Goal: Information Seeking & Learning: Learn about a topic

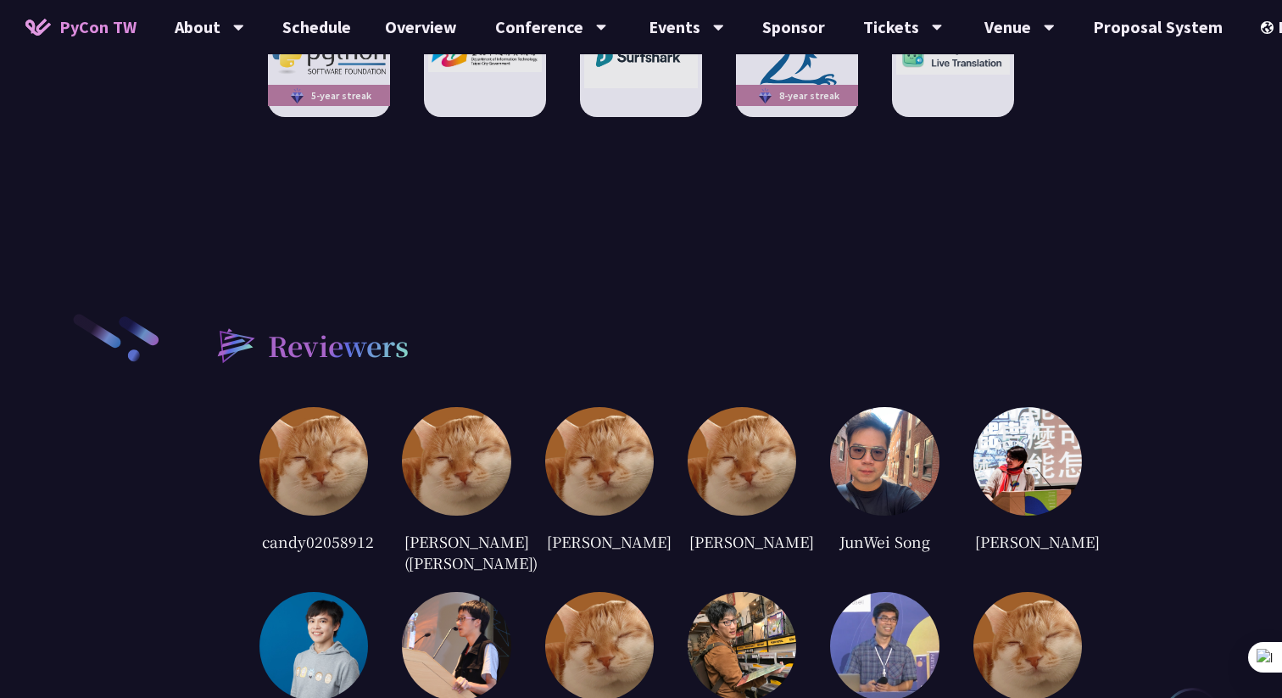
scroll to position [3176, 0]
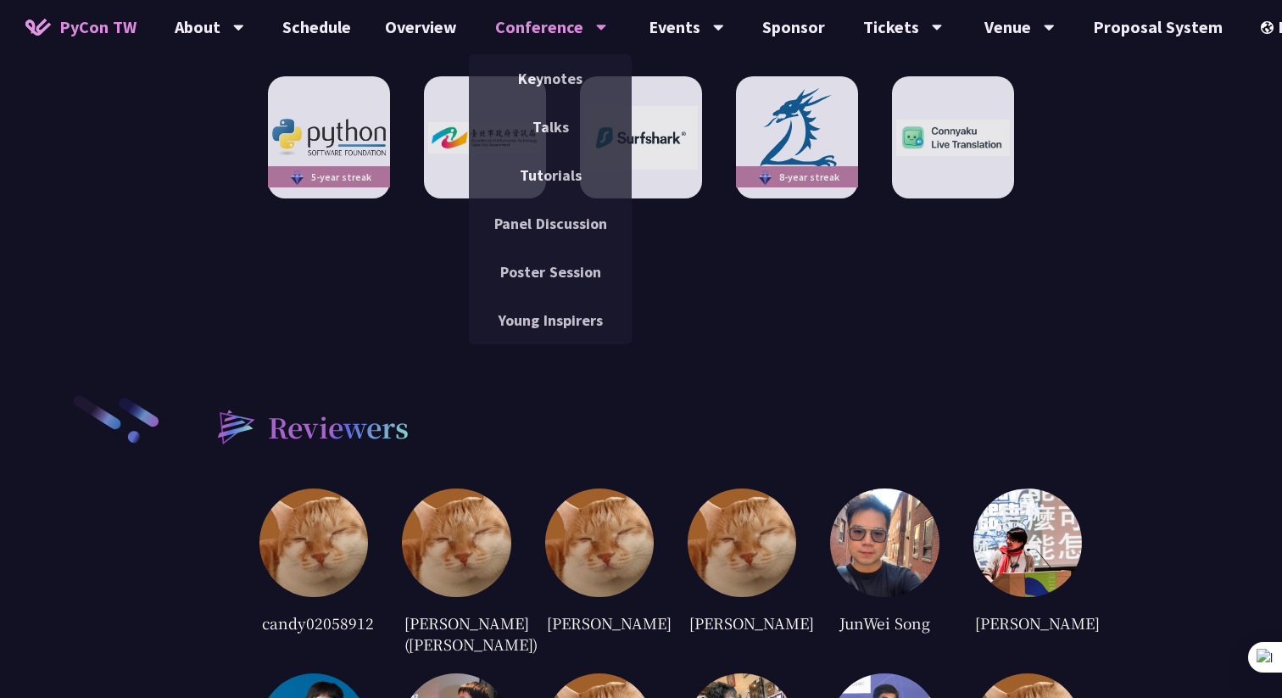
click at [512, 35] on div "Conference" at bounding box center [551, 27] width 112 height 54
click at [562, 67] on link "Keynotes" at bounding box center [550, 79] width 163 height 40
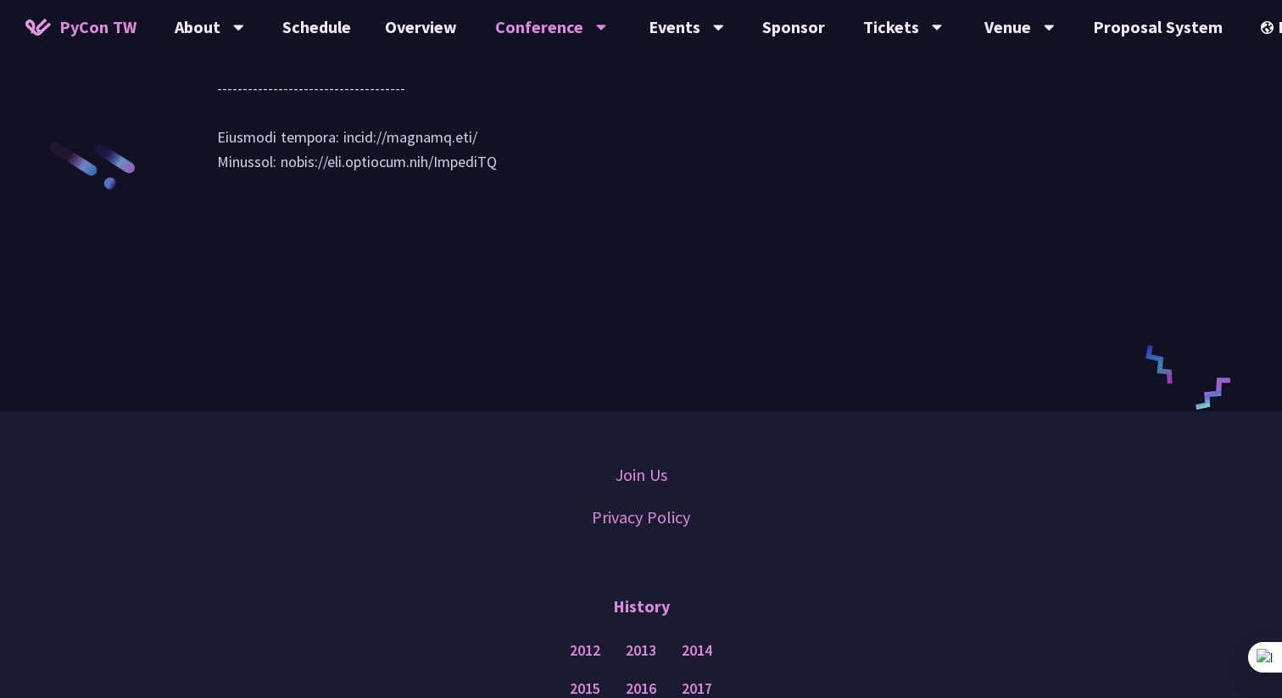
scroll to position [2621, 0]
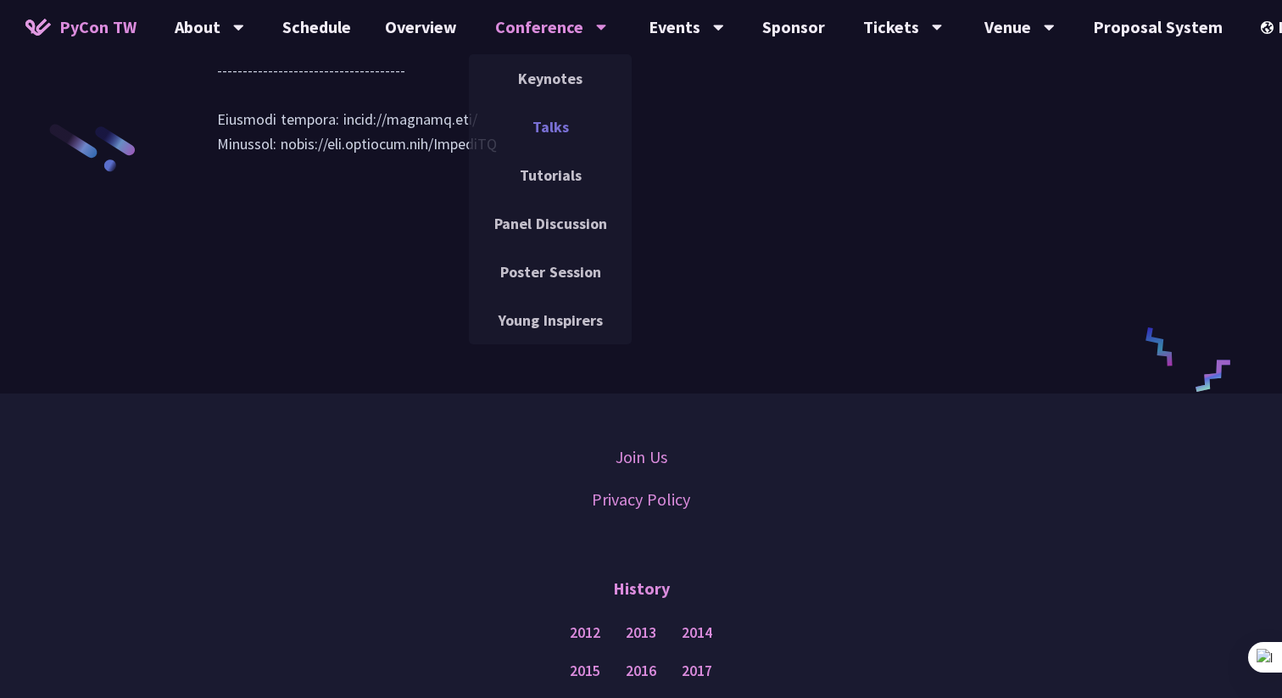
click at [539, 115] on link "Talks" at bounding box center [550, 127] width 163 height 40
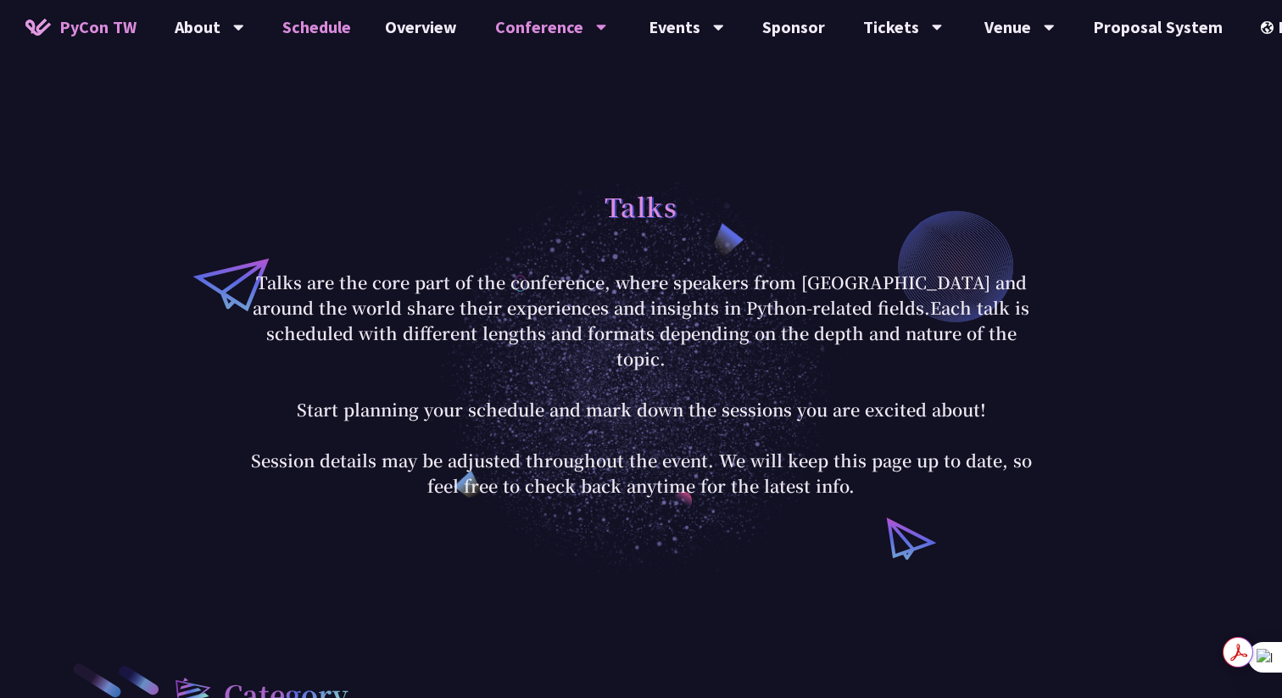
click at [332, 30] on link "Schedule" at bounding box center [316, 27] width 103 height 54
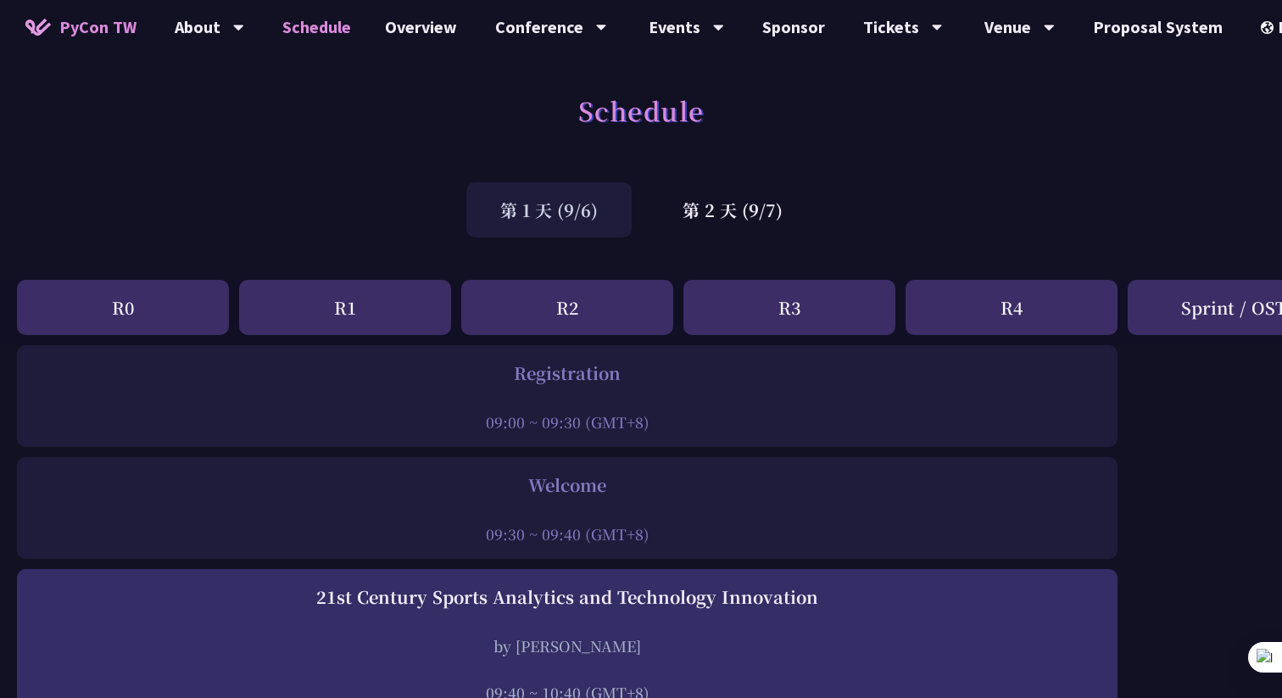
scroll to position [6, 0]
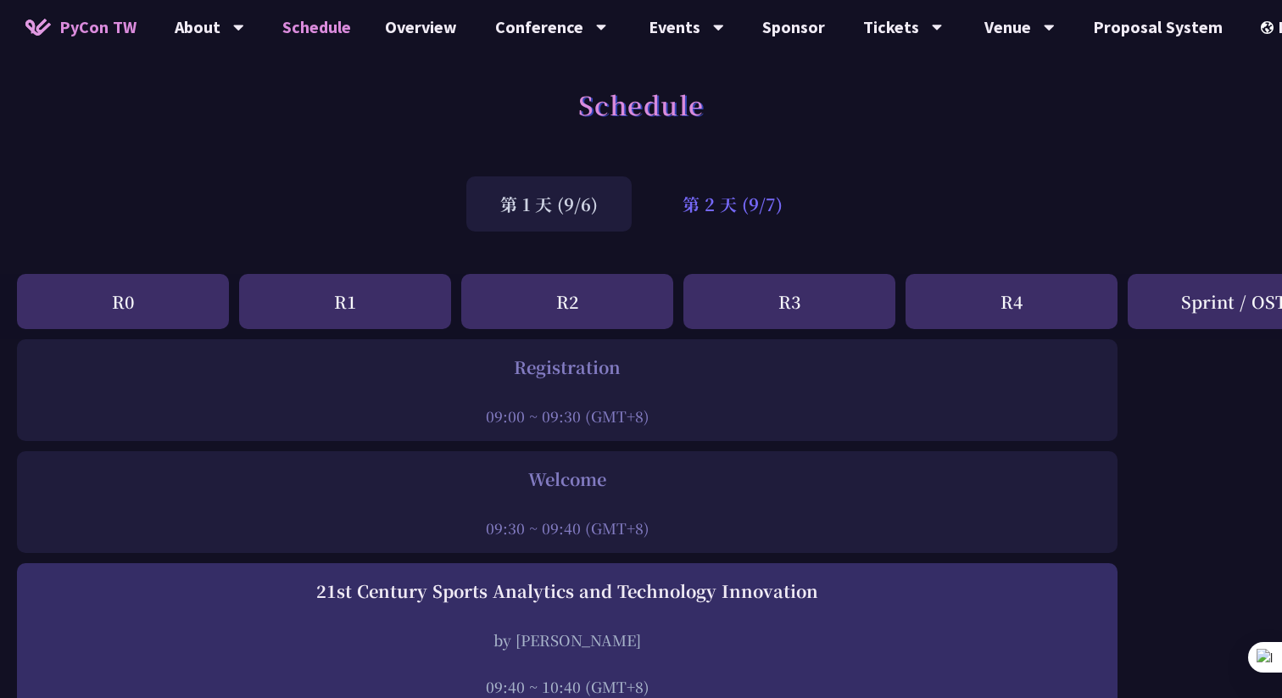
click at [724, 196] on div "第 2 天 (9/7)" at bounding box center [733, 203] width 168 height 55
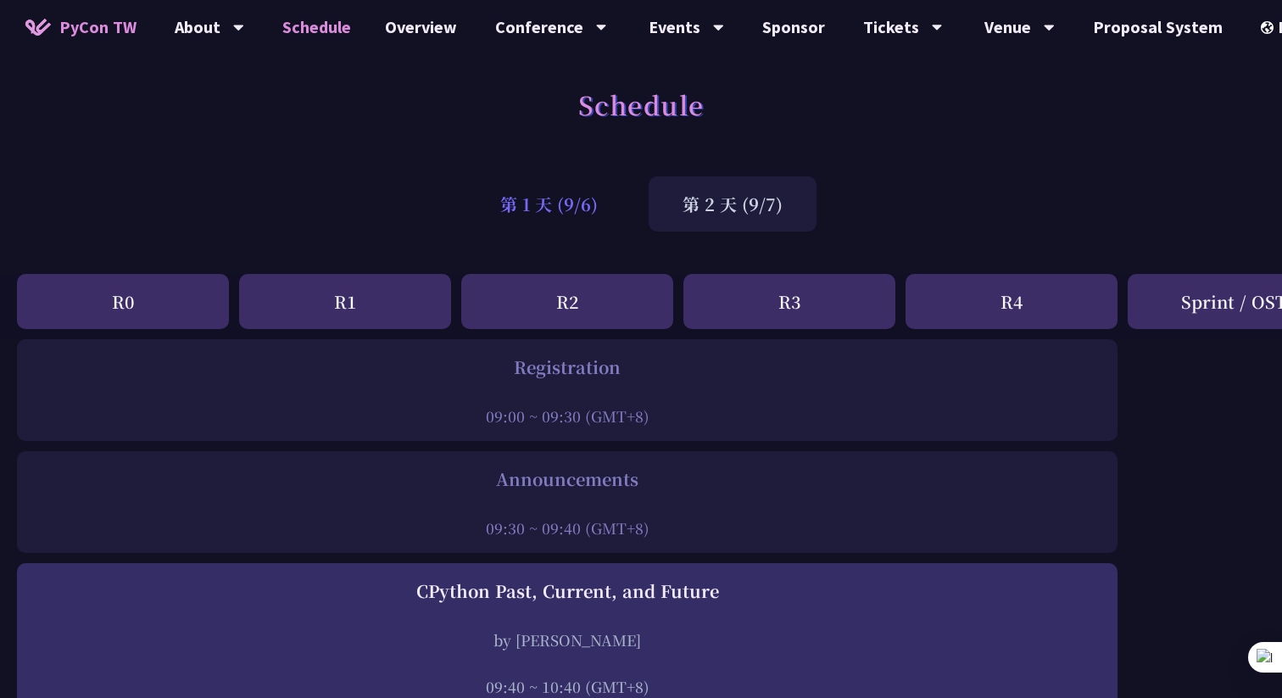
click at [548, 215] on div "第 1 天 (9/6)" at bounding box center [548, 203] width 165 height 55
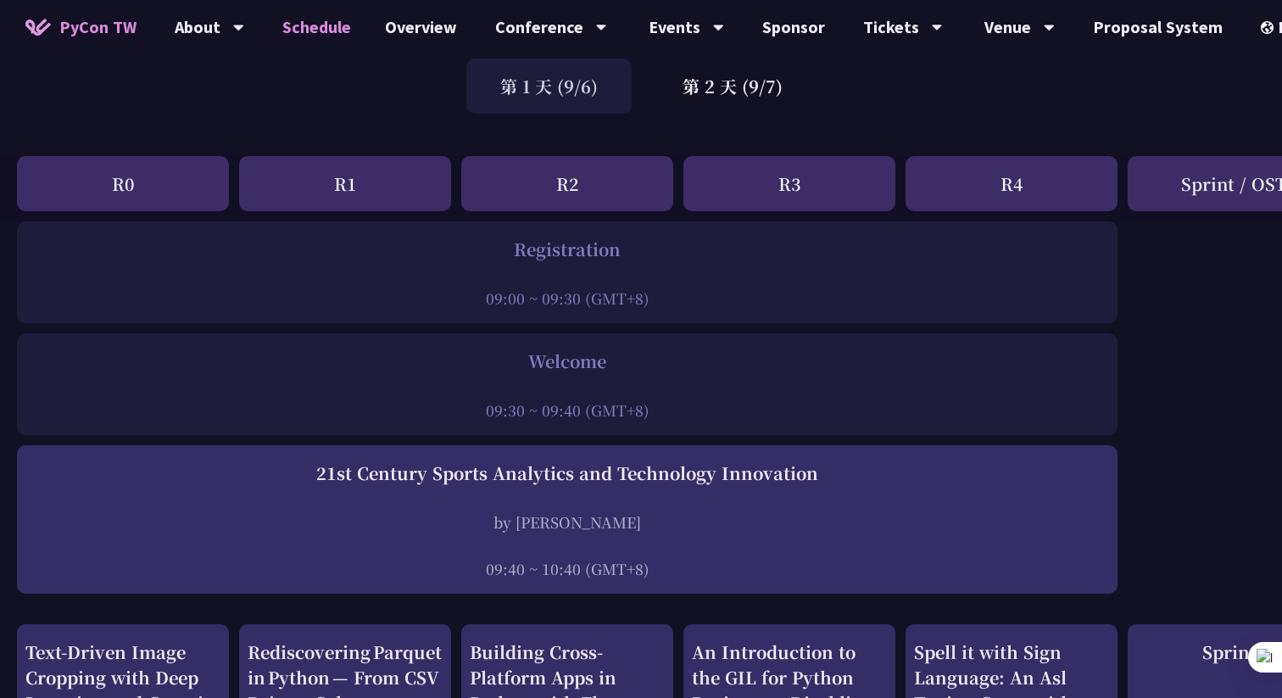
scroll to position [73, 0]
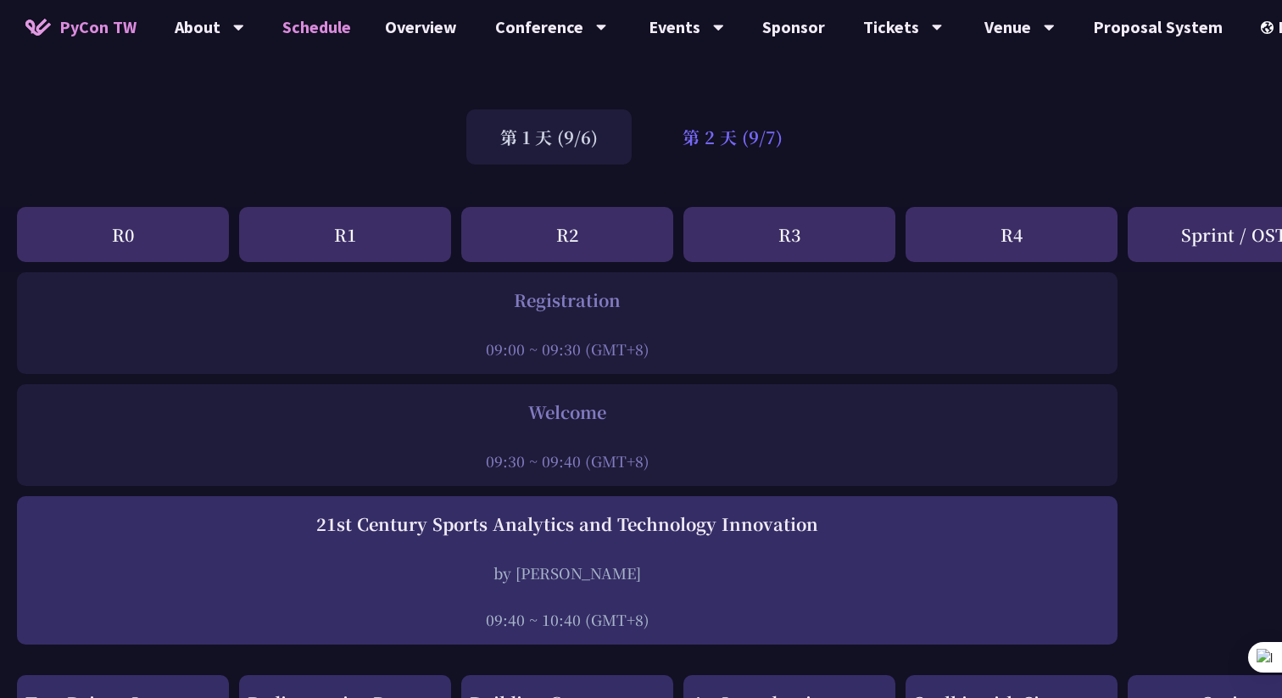
click at [735, 145] on div "第 2 天 (9/7)" at bounding box center [733, 136] width 168 height 55
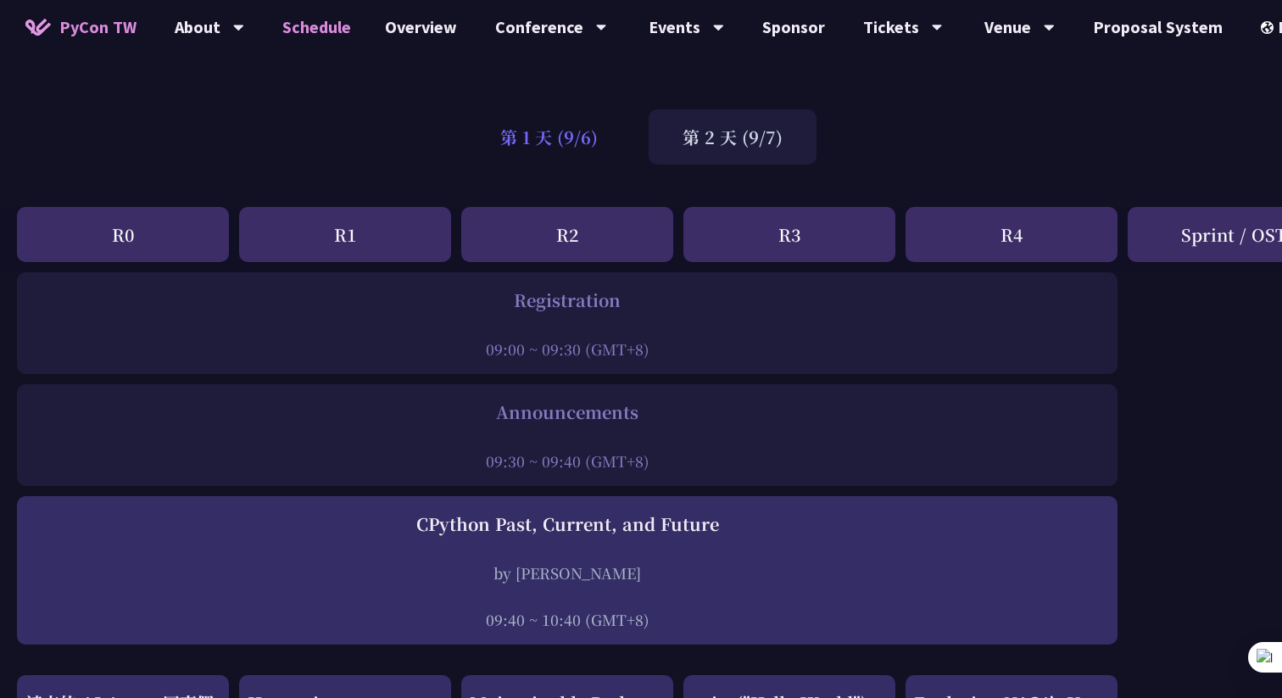
click at [557, 141] on div "第 1 天 (9/6)" at bounding box center [548, 136] width 165 height 55
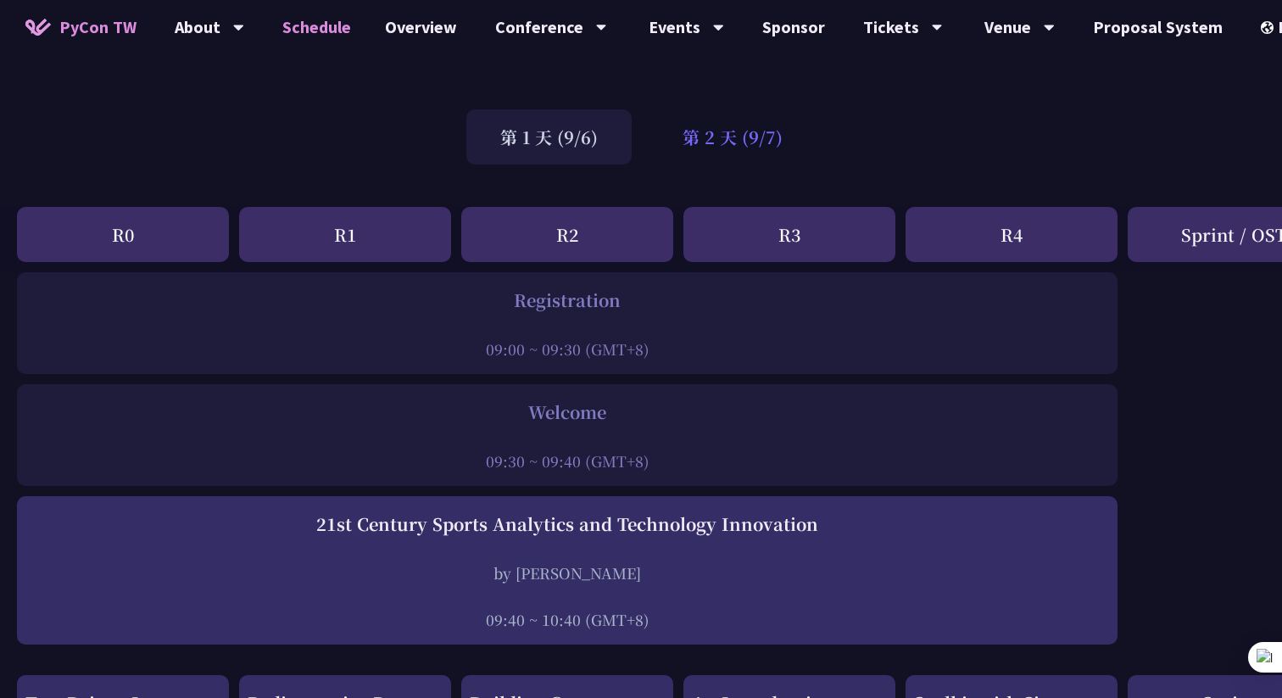
click at [689, 153] on div "第 2 天 (9/7)" at bounding box center [733, 136] width 168 height 55
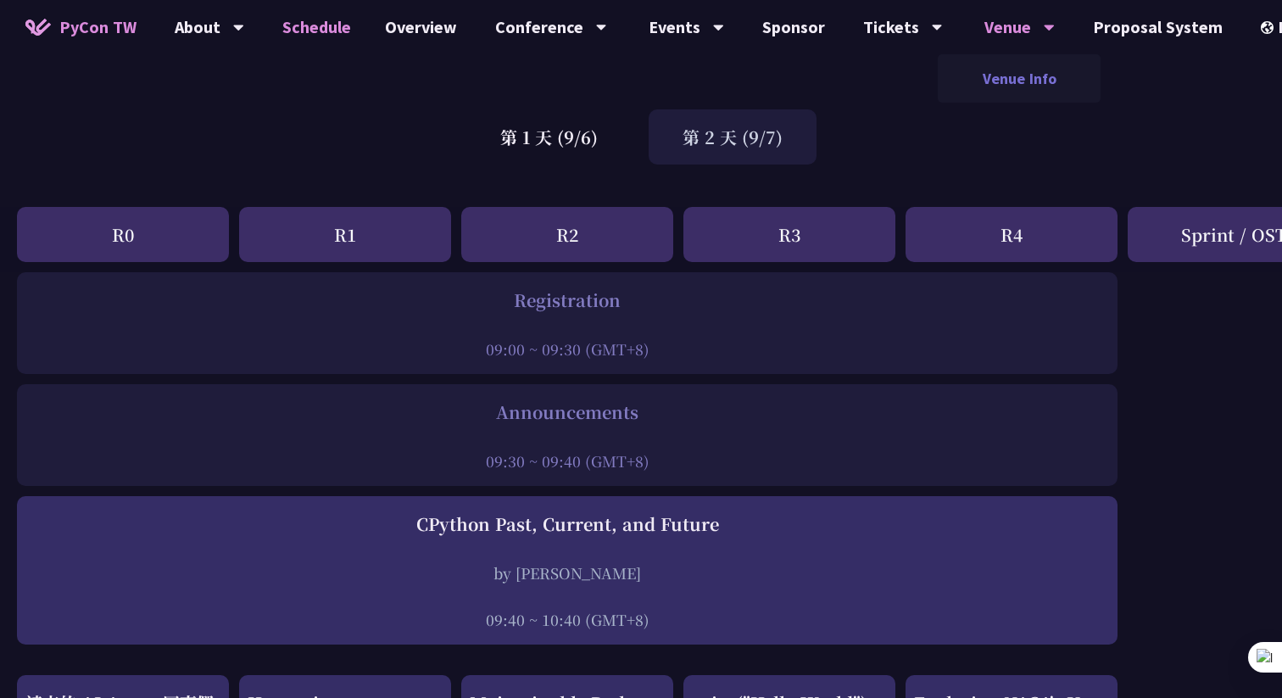
click at [987, 71] on link "Venue Info" at bounding box center [1019, 79] width 163 height 40
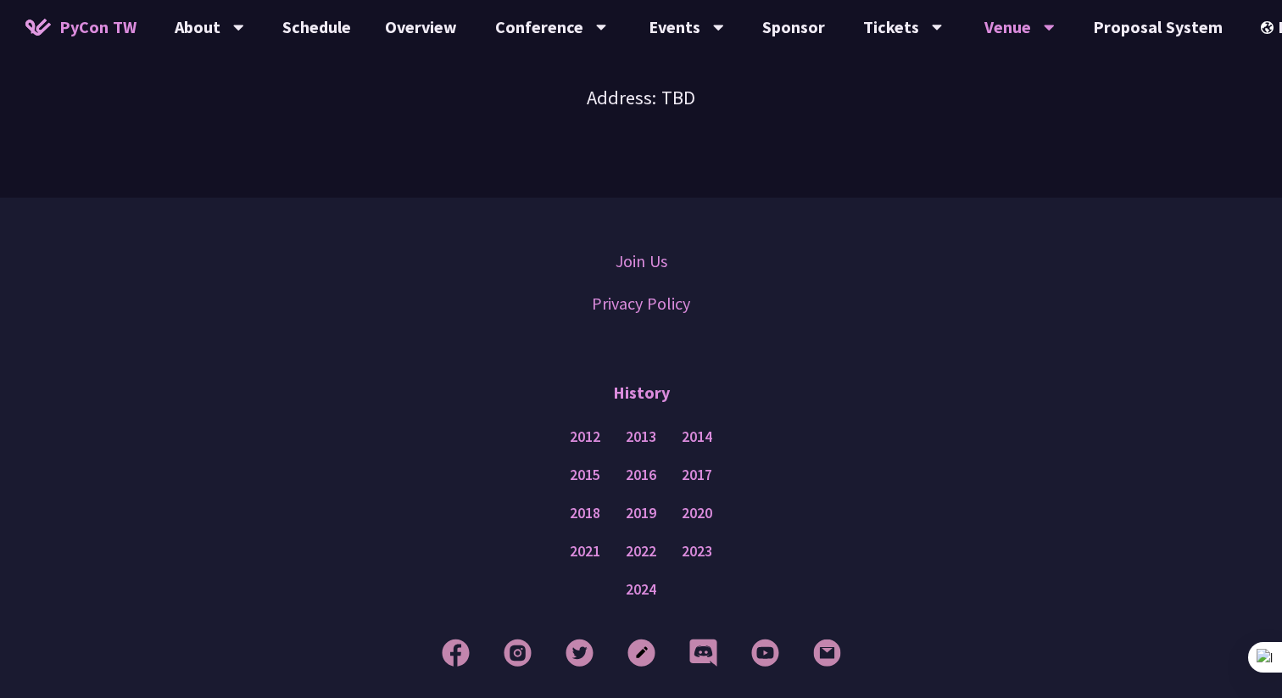
scroll to position [1644, 0]
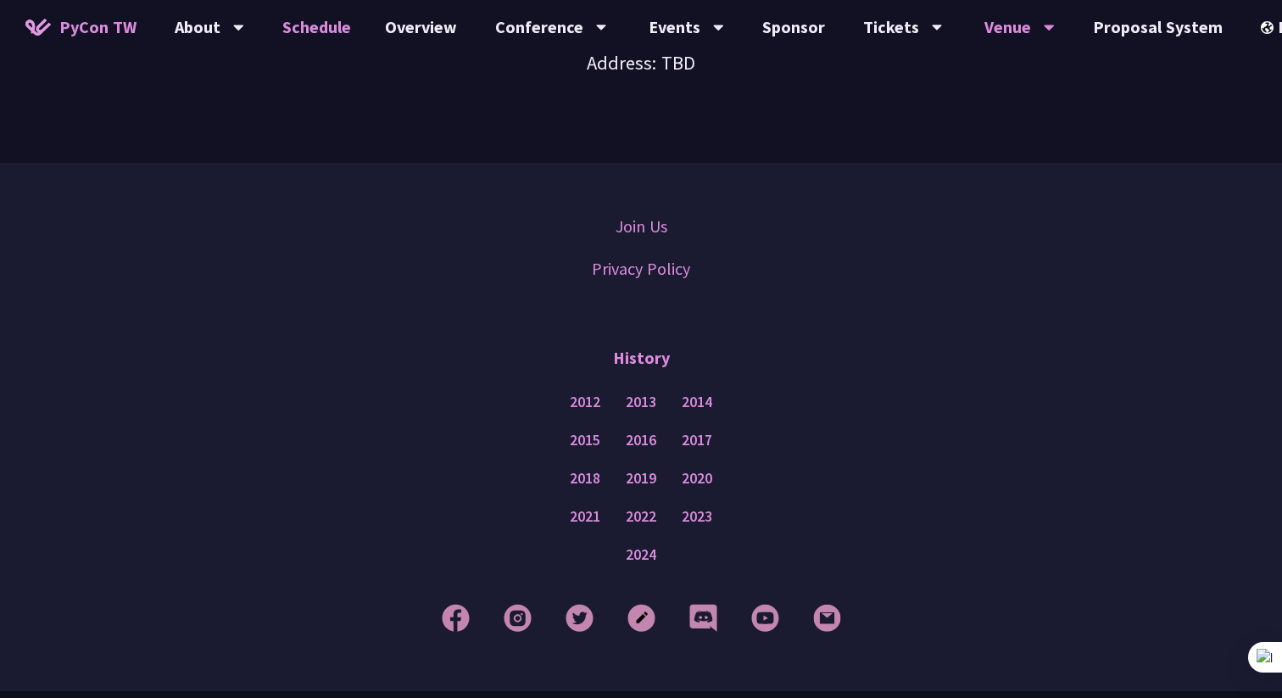
click at [310, 38] on link "Schedule" at bounding box center [316, 27] width 103 height 54
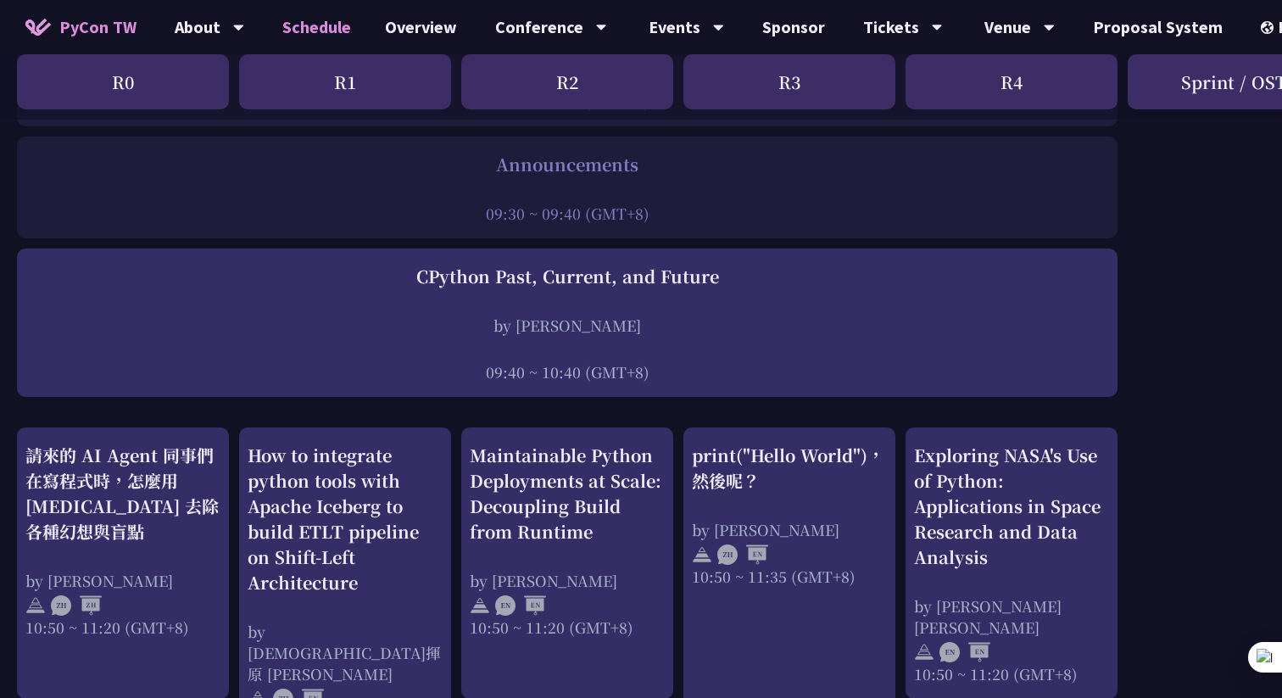
scroll to position [14, 0]
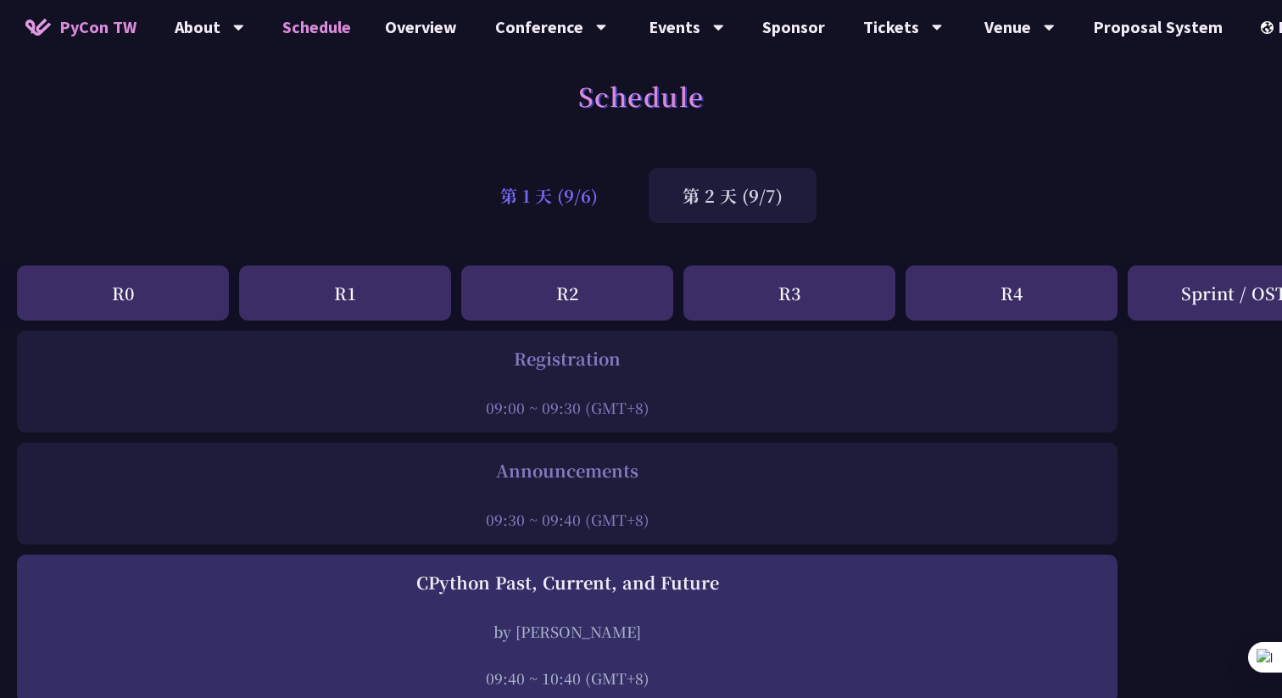
click at [568, 200] on div "第 1 天 (9/6)" at bounding box center [548, 195] width 165 height 55
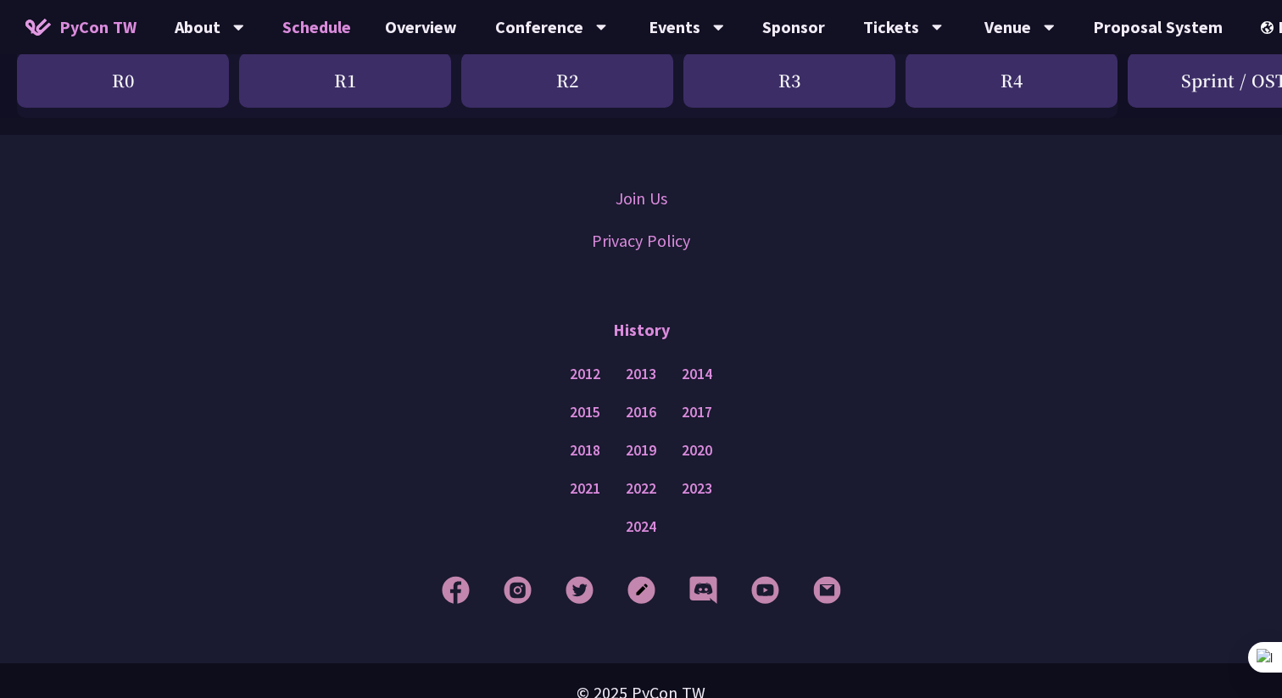
scroll to position [3050, 0]
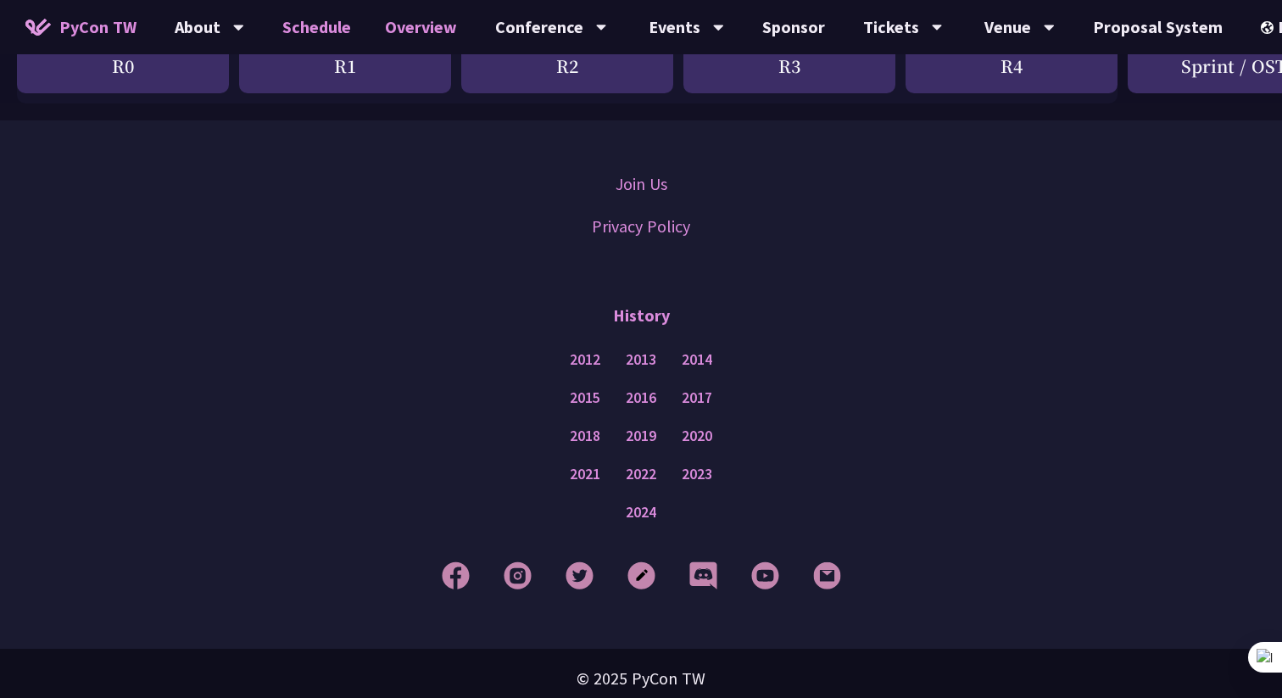
click at [424, 31] on link "Overview" at bounding box center [421, 27] width 106 height 54
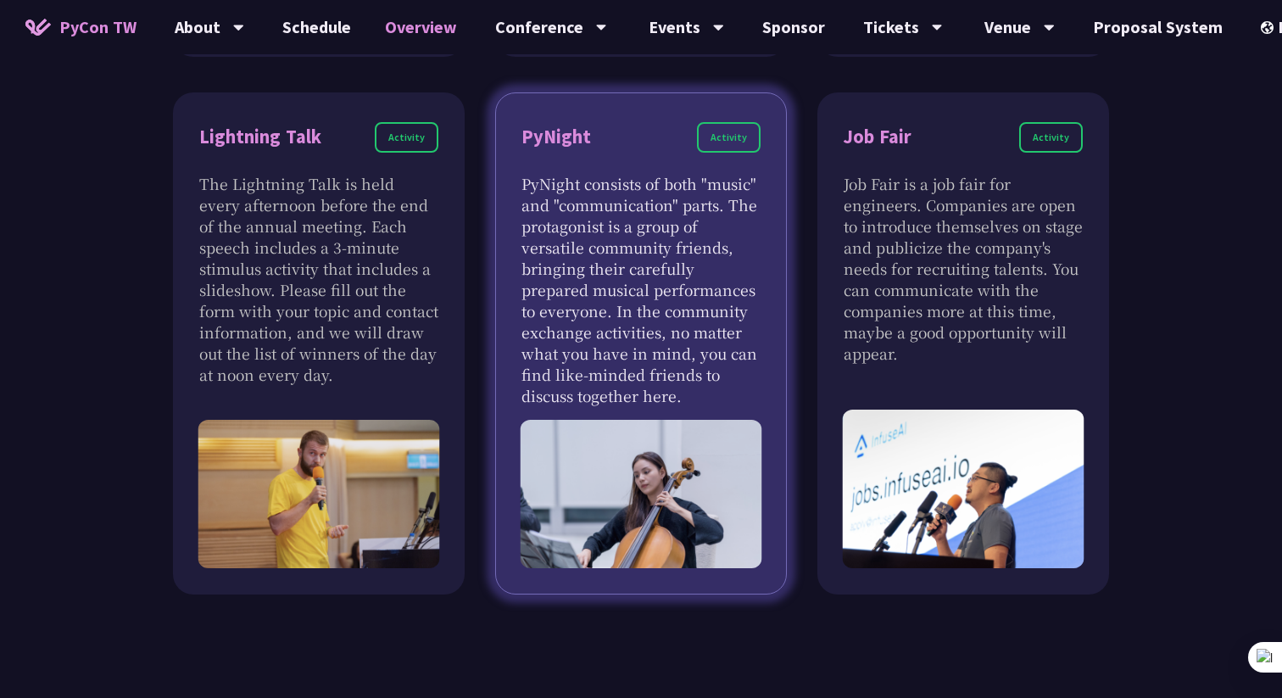
scroll to position [1581, 0]
click at [608, 456] on img at bounding box center [642, 495] width 242 height 148
click at [657, 383] on p "PyNight consists of both "music" and "communication" parts. The protagonist is …" at bounding box center [641, 290] width 239 height 233
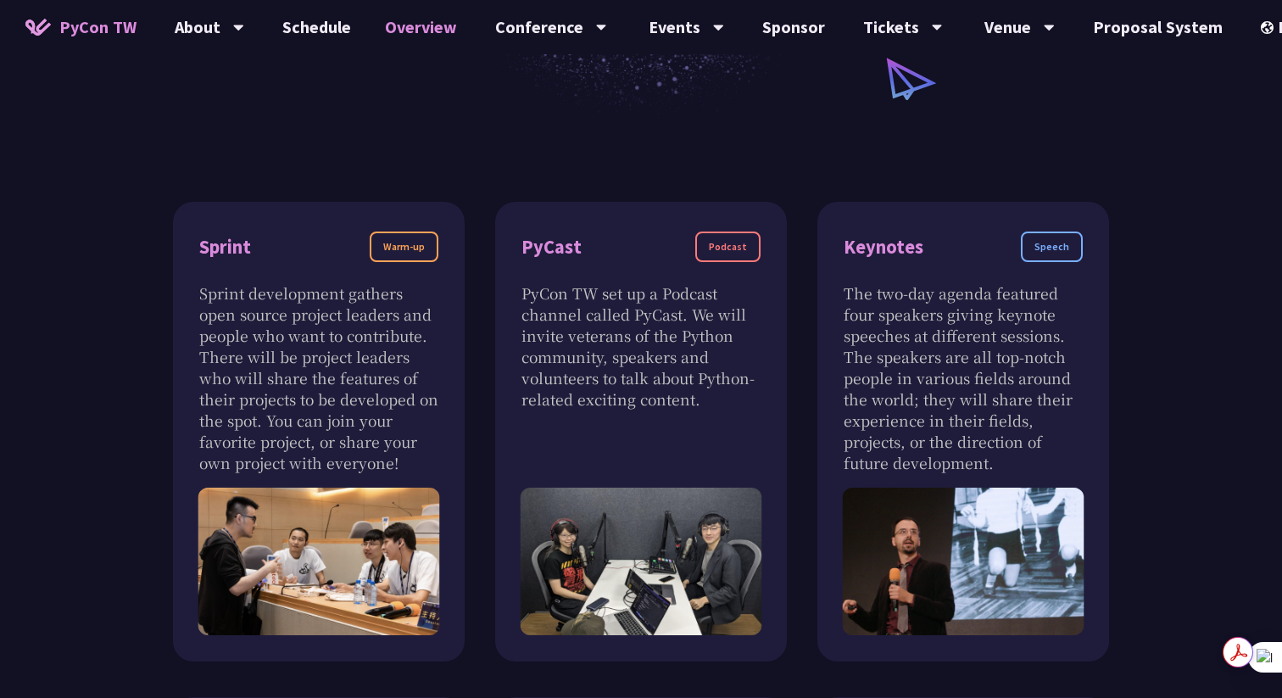
scroll to position [453, 0]
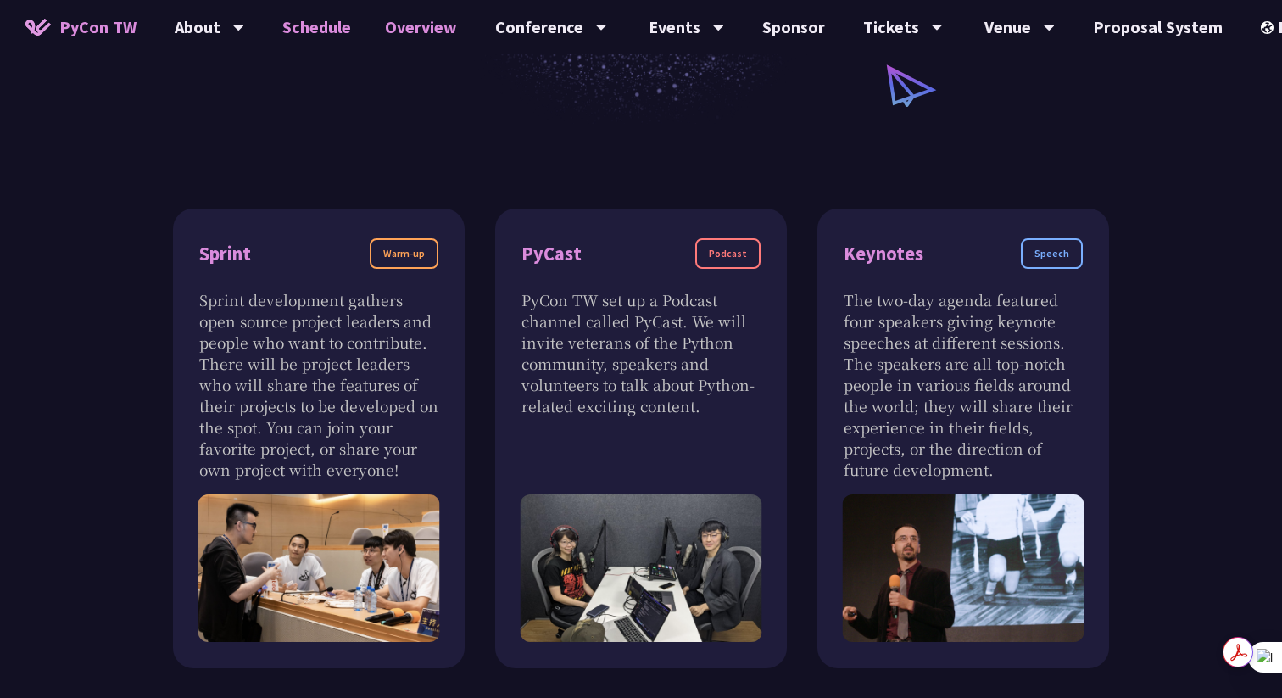
click at [312, 17] on link "Schedule" at bounding box center [316, 27] width 103 height 54
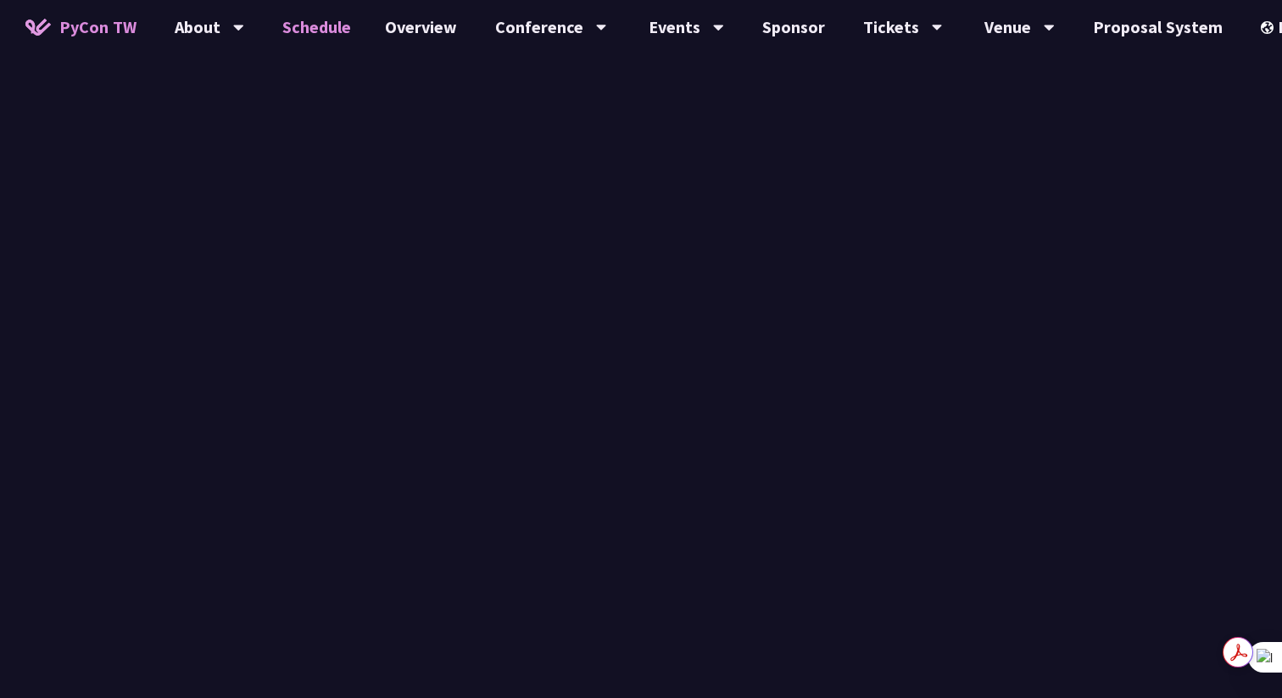
scroll to position [3050, 0]
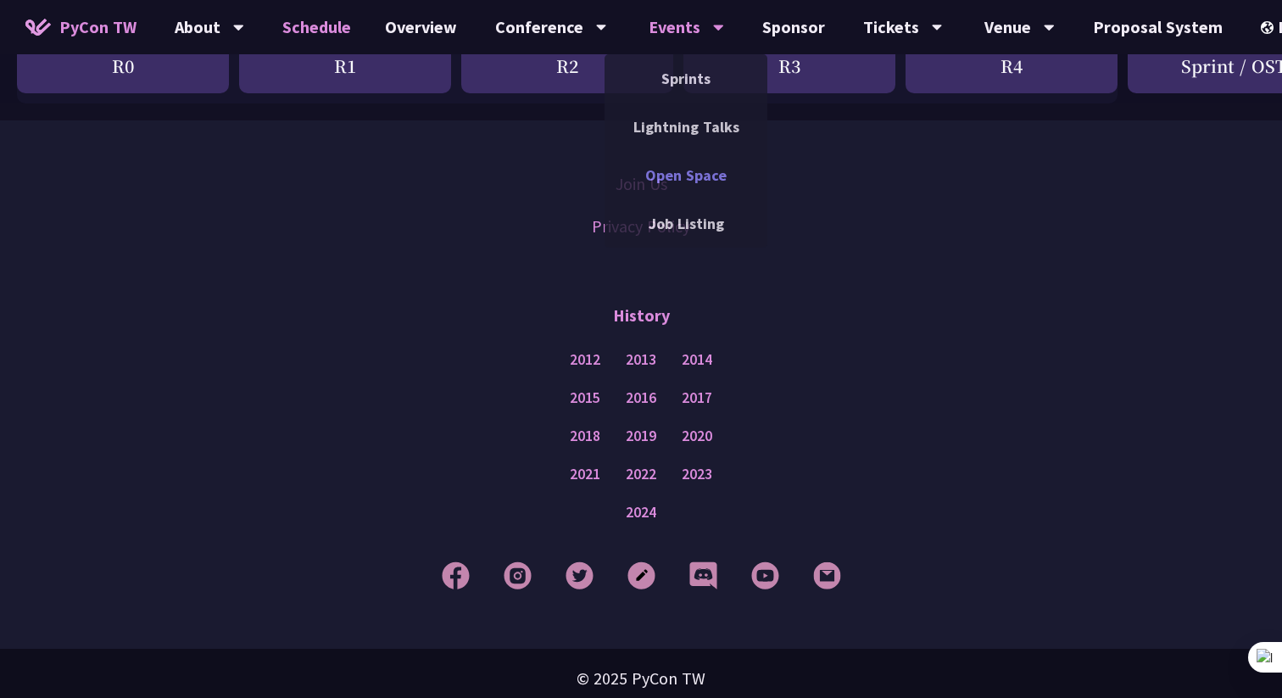
click at [692, 180] on link "Open Space" at bounding box center [686, 175] width 163 height 40
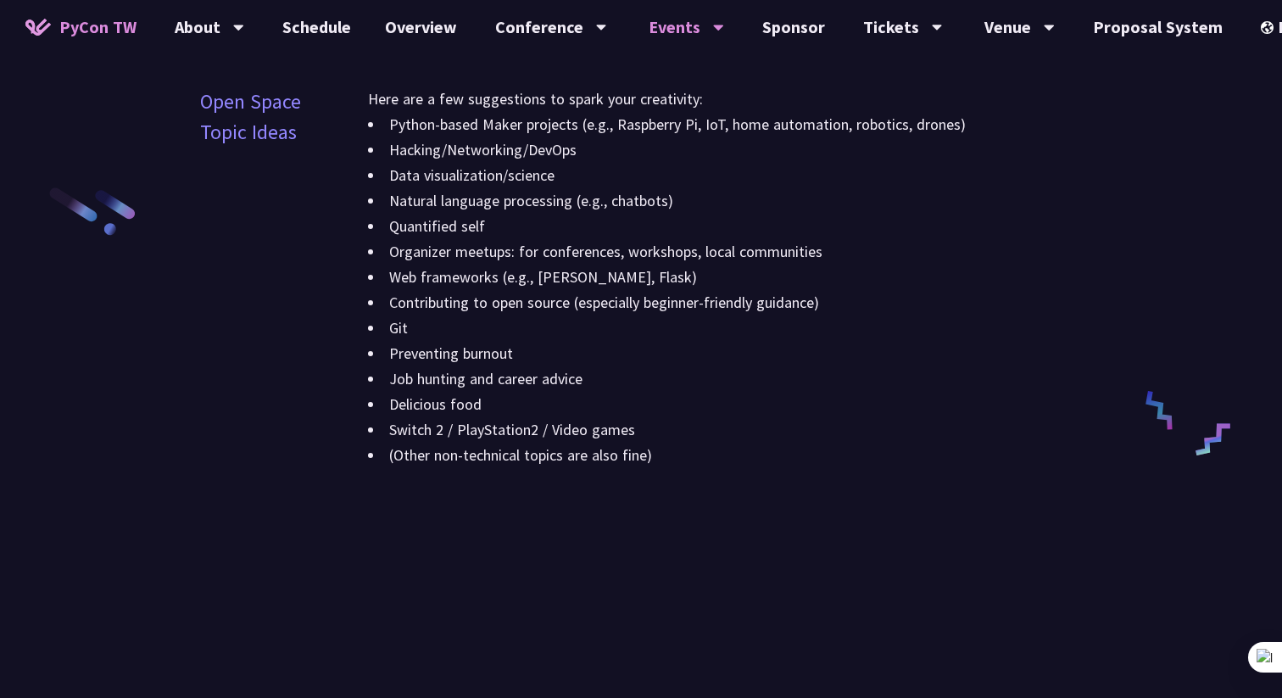
scroll to position [2571, 0]
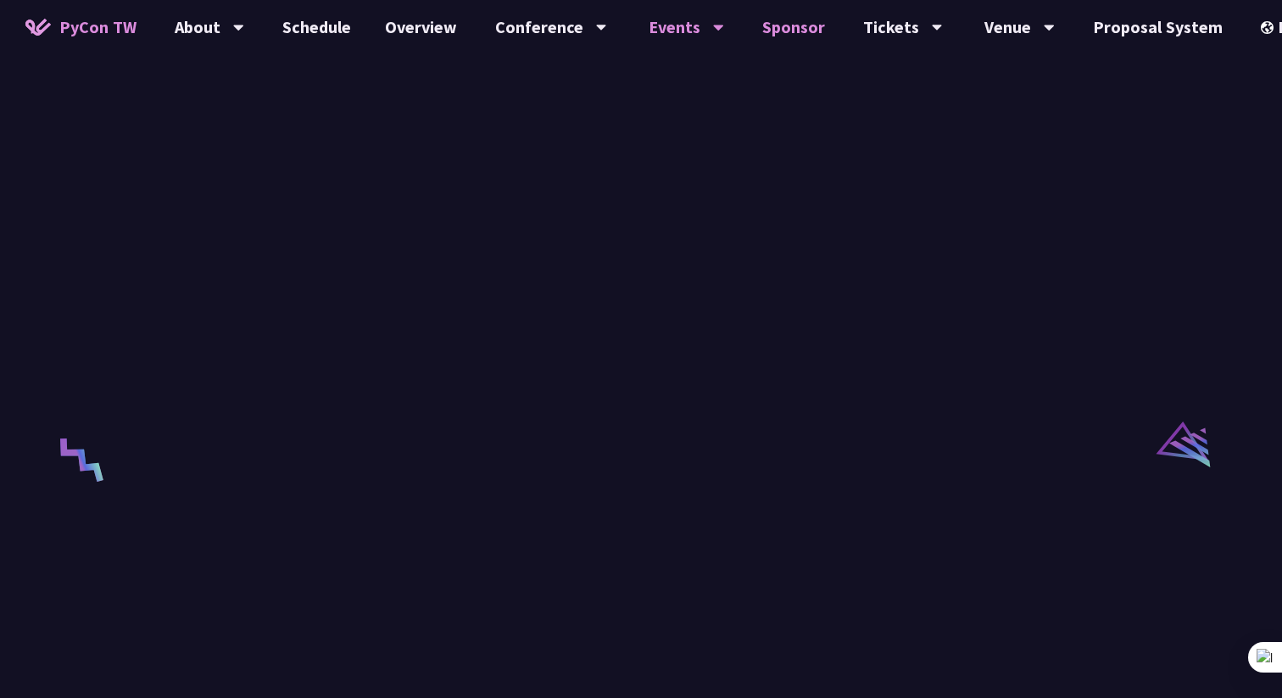
click at [780, 22] on link "Sponsor" at bounding box center [793, 27] width 97 height 54
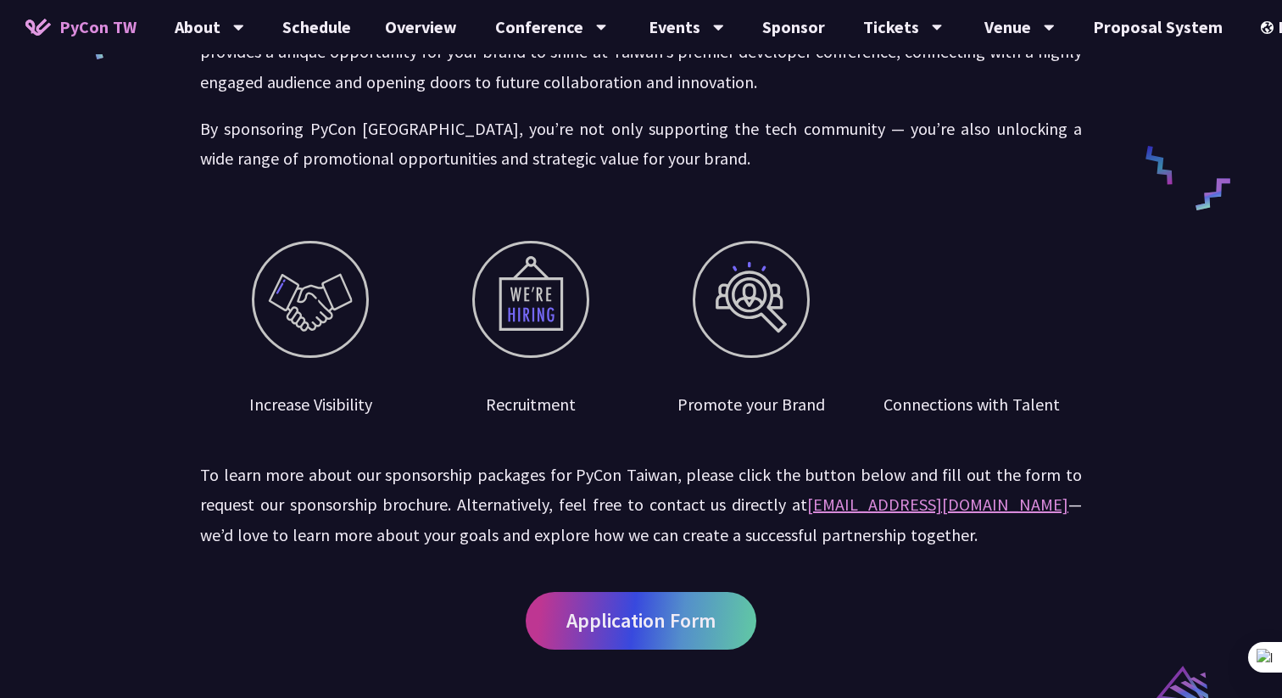
scroll to position [1404, 0]
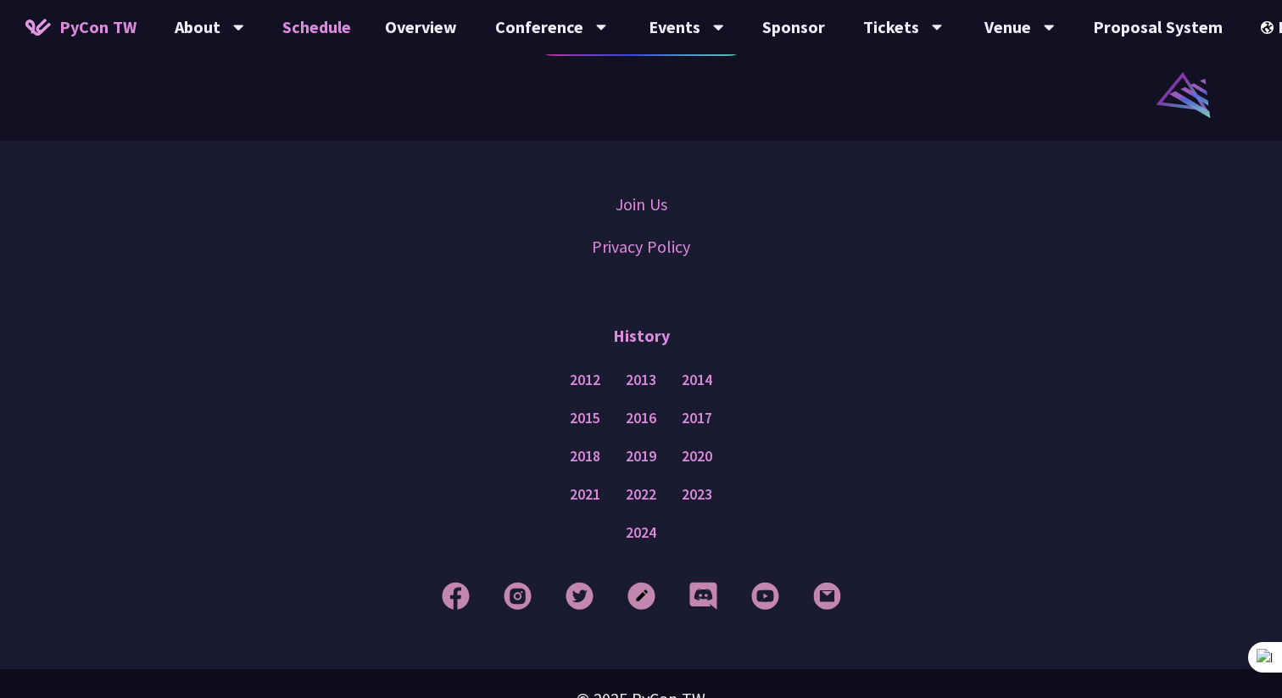
click at [310, 39] on link "Schedule" at bounding box center [316, 27] width 103 height 54
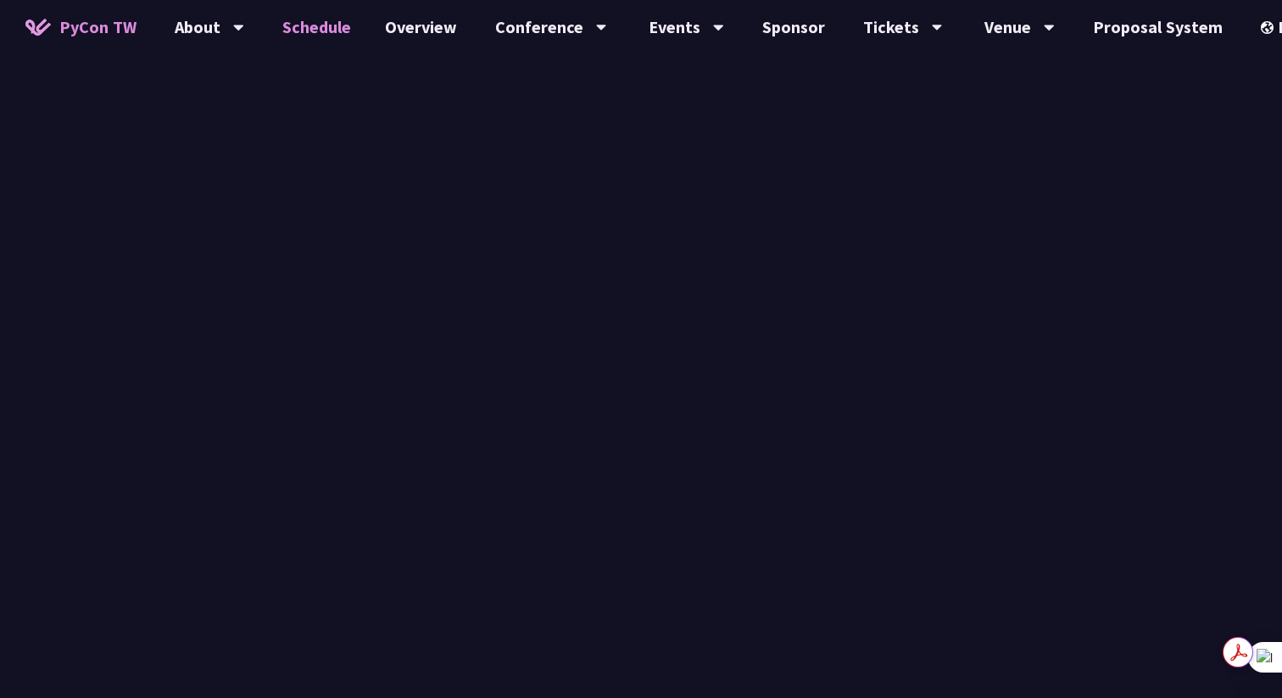
scroll to position [3050, 0]
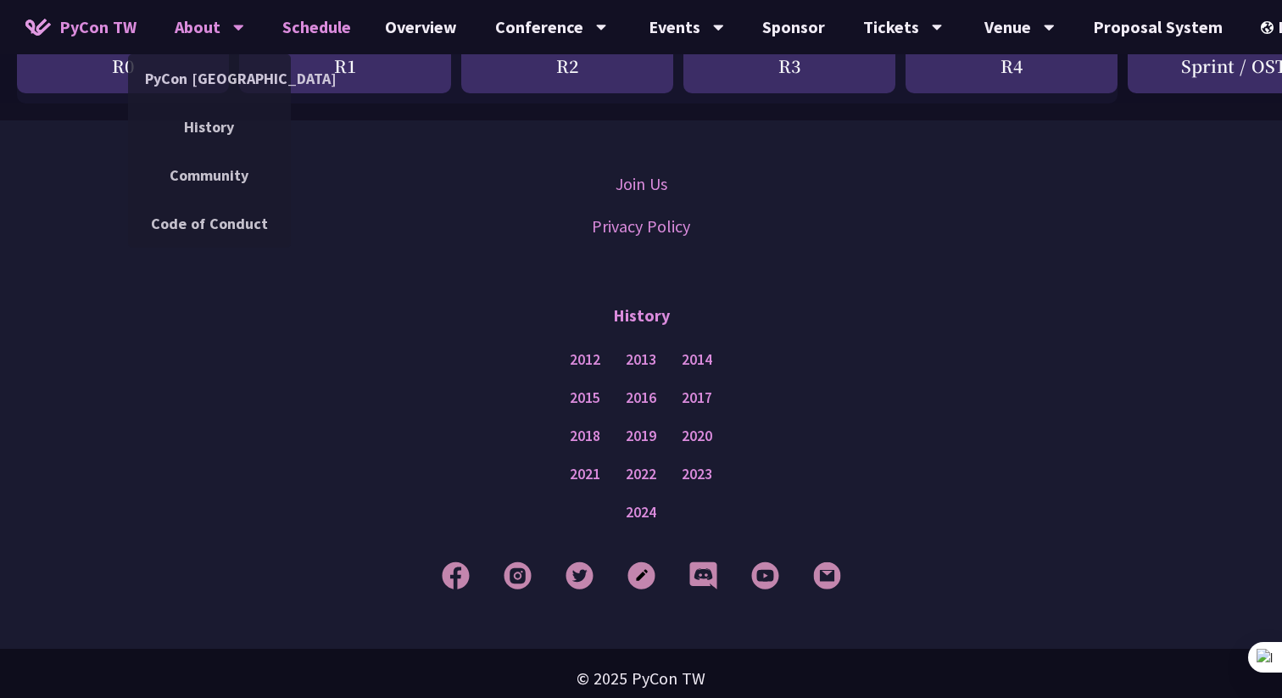
click at [211, 37] on div "About" at bounding box center [210, 27] width 70 height 54
click at [215, 70] on link "PyCon [GEOGRAPHIC_DATA]" at bounding box center [209, 79] width 163 height 40
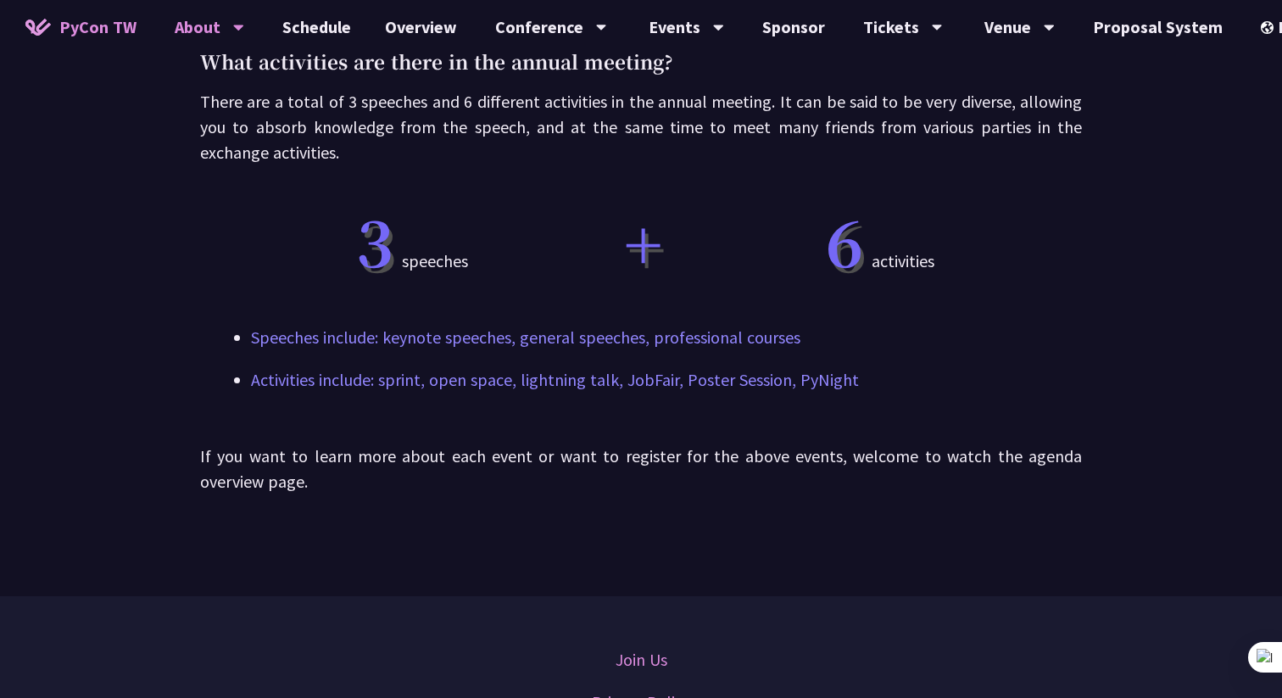
scroll to position [1146, 0]
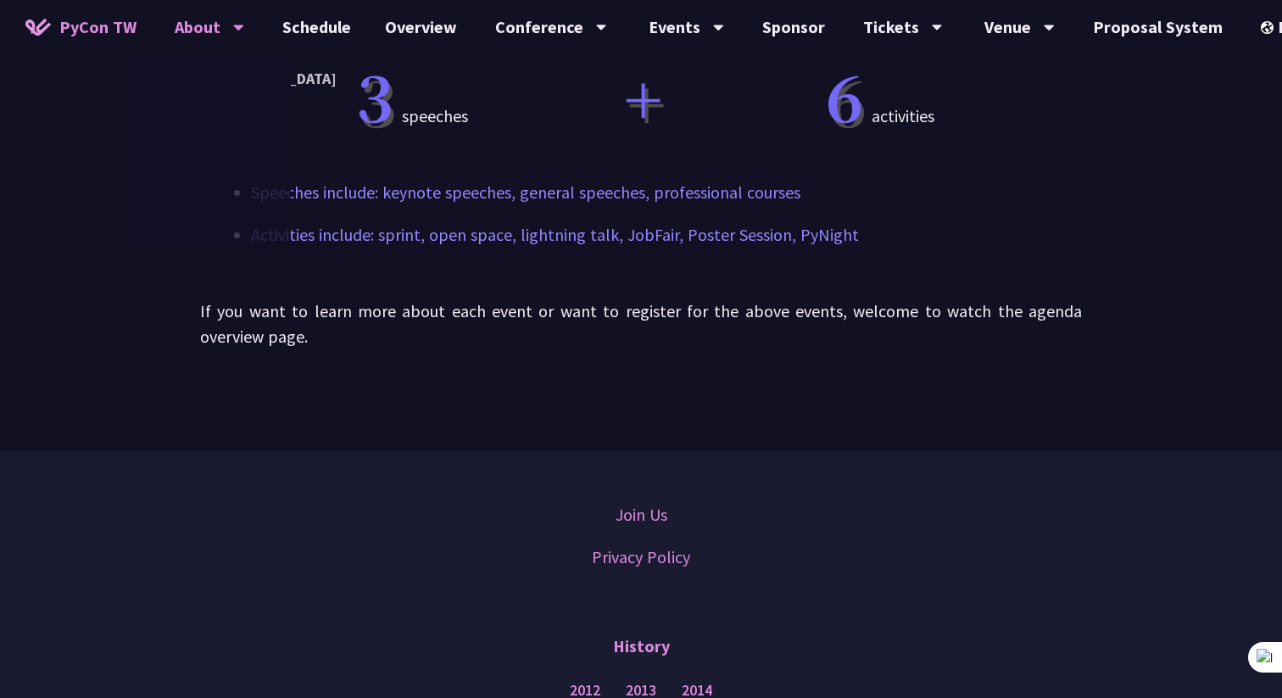
click at [96, 25] on span "PyCon TW" at bounding box center [97, 26] width 77 height 25
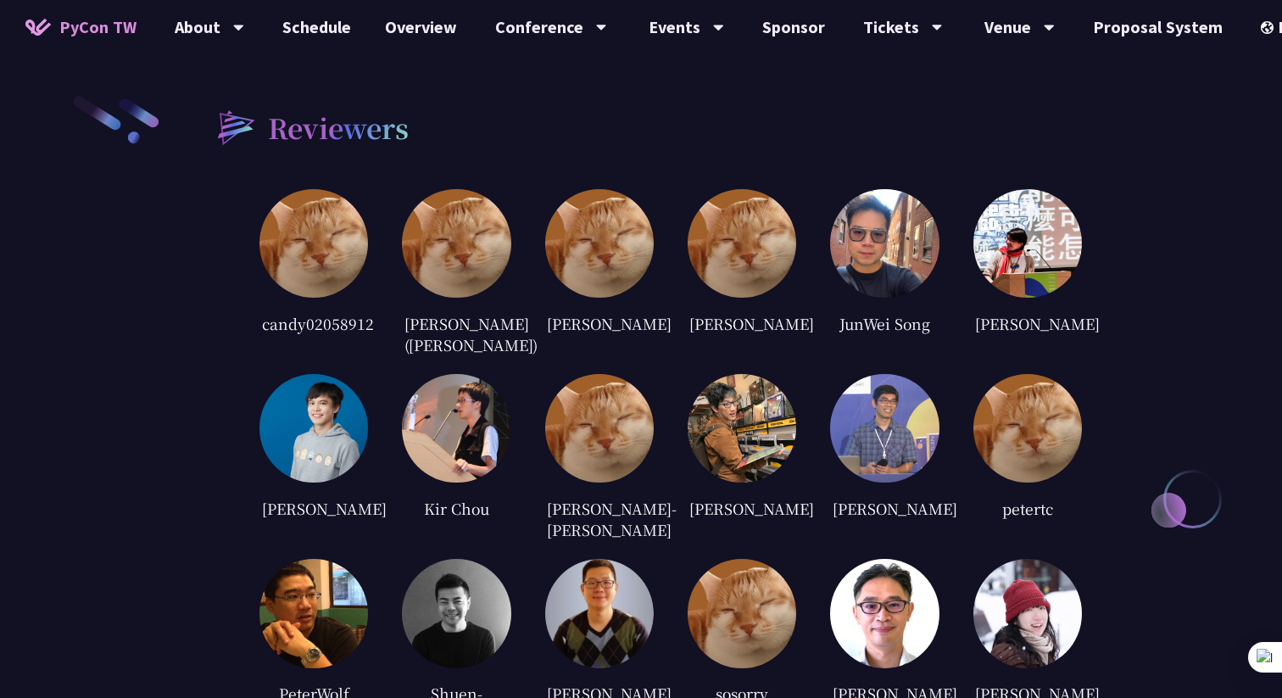
scroll to position [3613, 0]
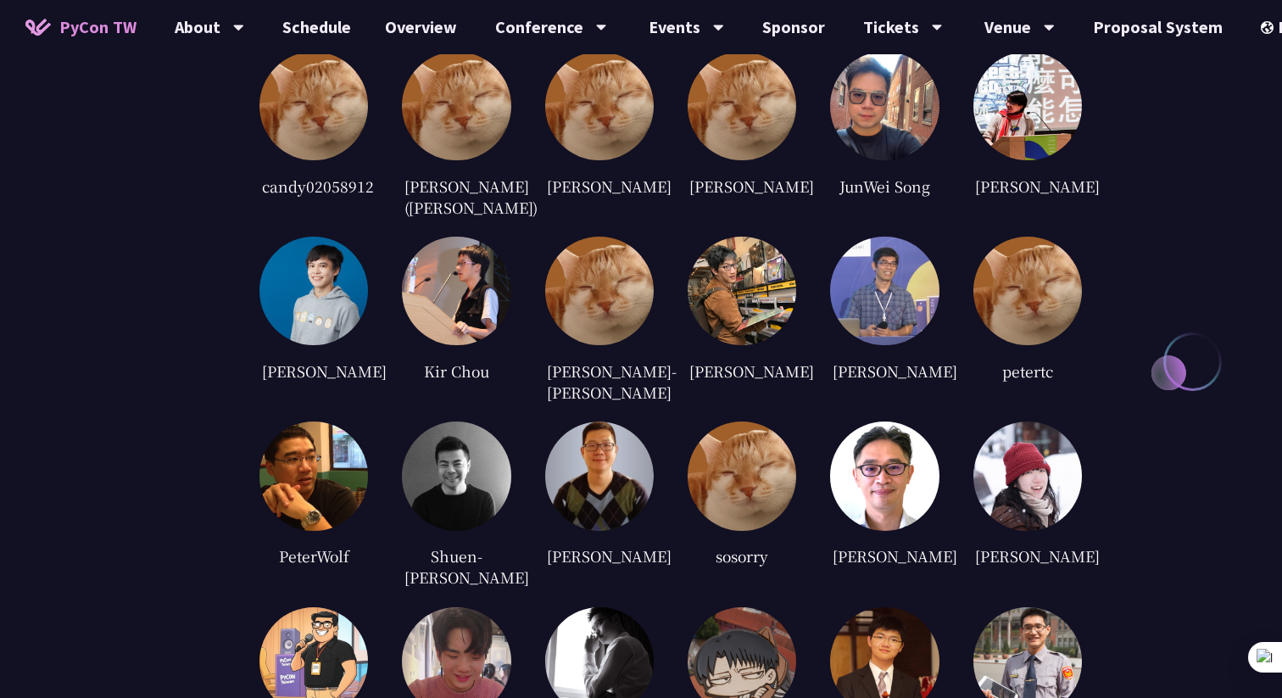
click at [330, 259] on img at bounding box center [314, 291] width 109 height 109
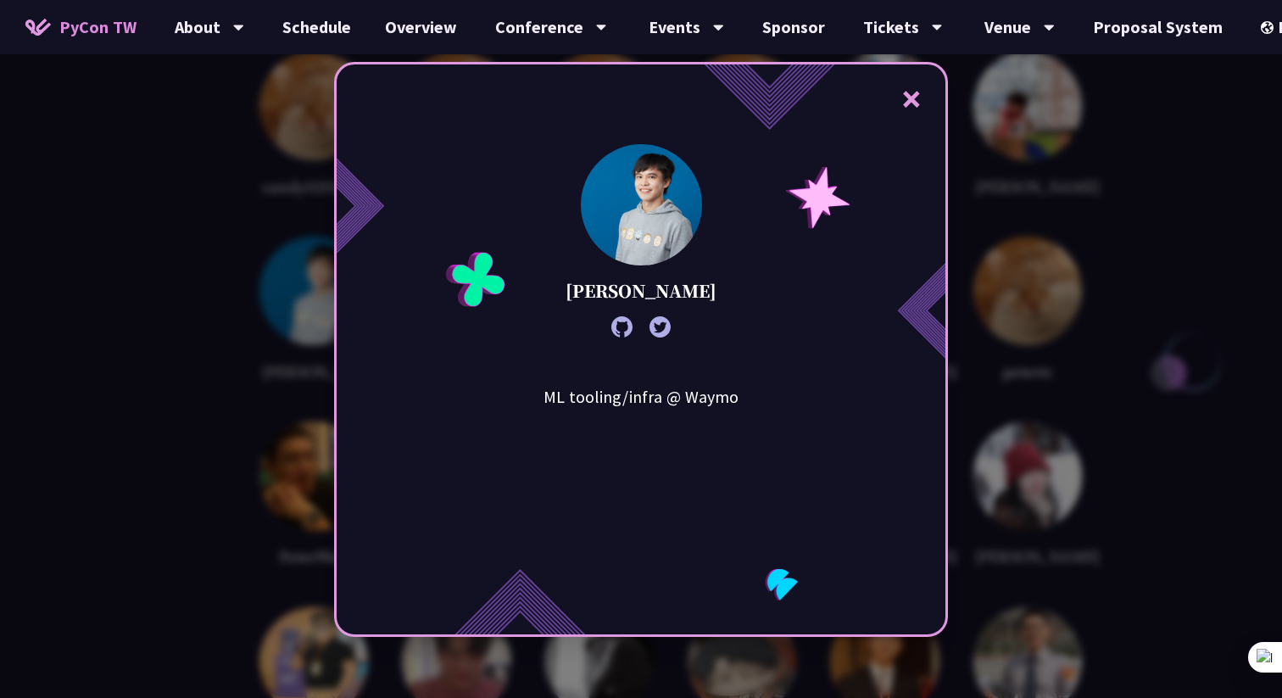
click at [912, 103] on button "×" at bounding box center [911, 98] width 51 height 51
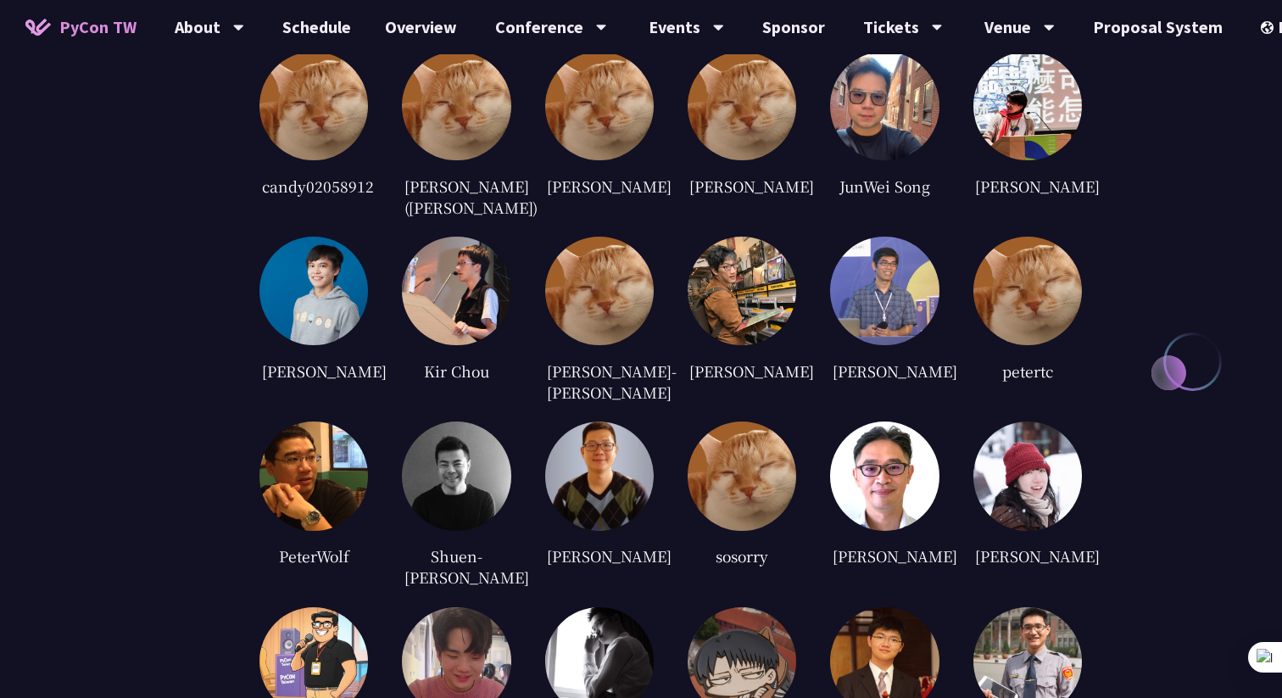
click at [867, 279] on img at bounding box center [884, 291] width 109 height 109
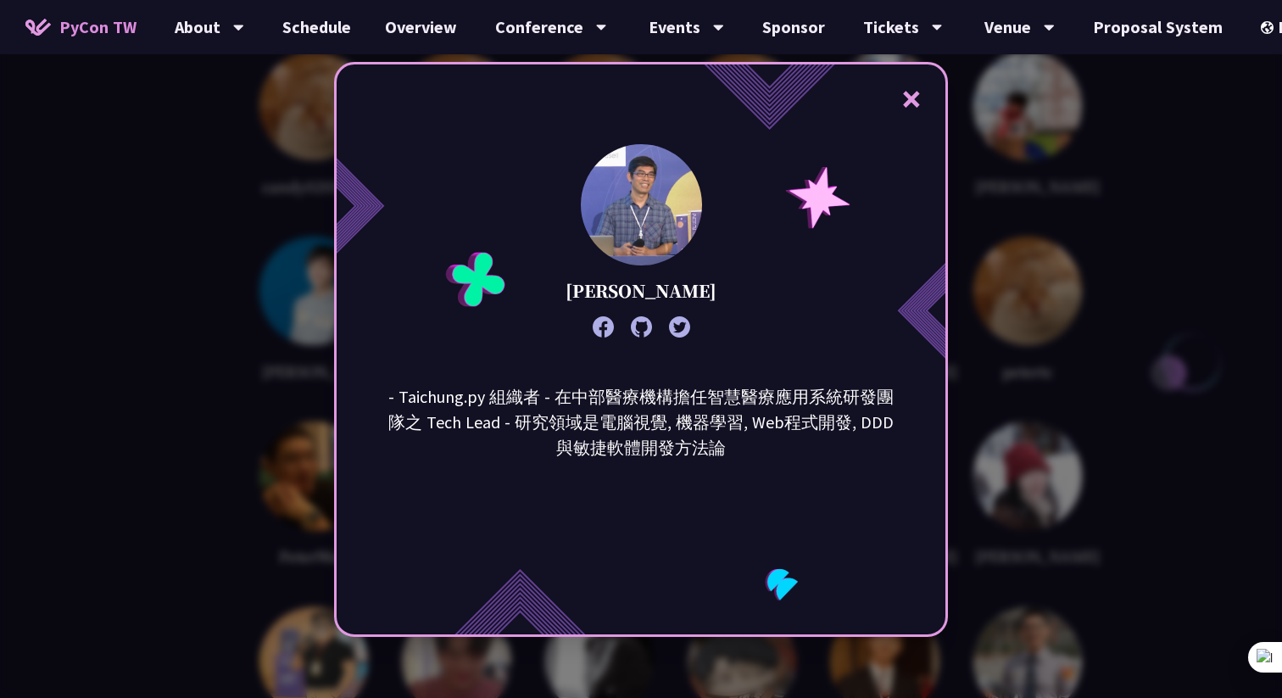
click at [886, 111] on button "×" at bounding box center [911, 98] width 51 height 51
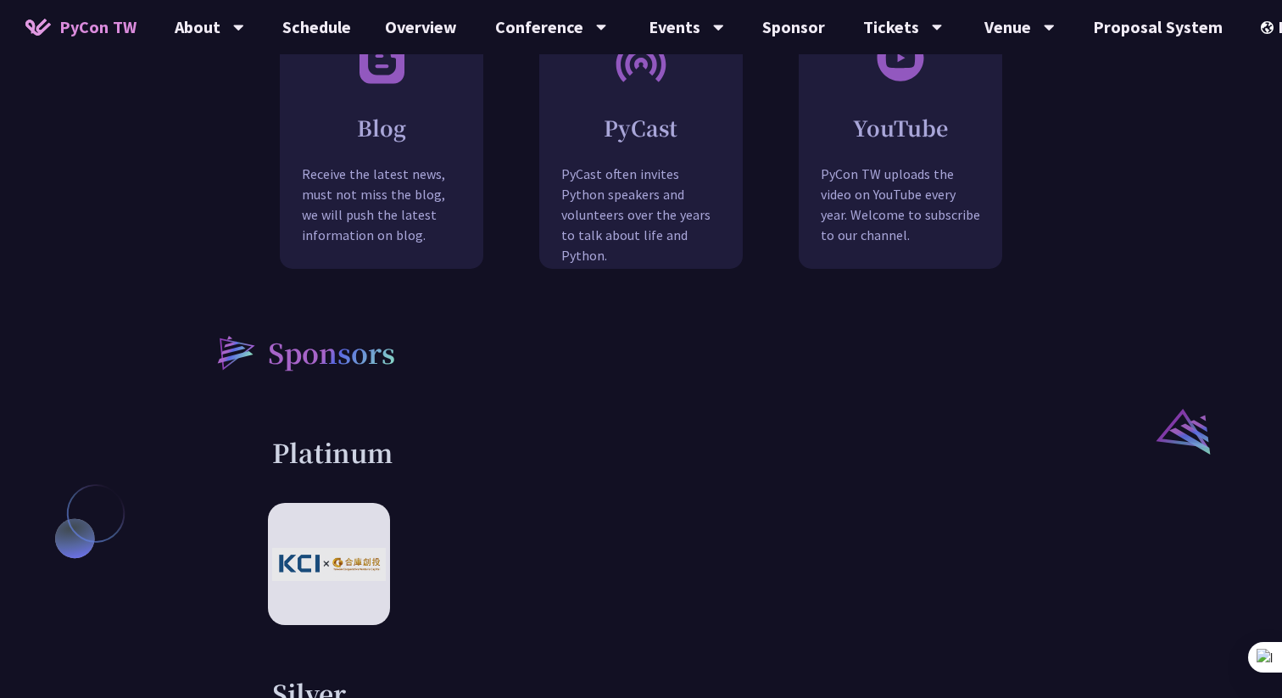
scroll to position [1468, 0]
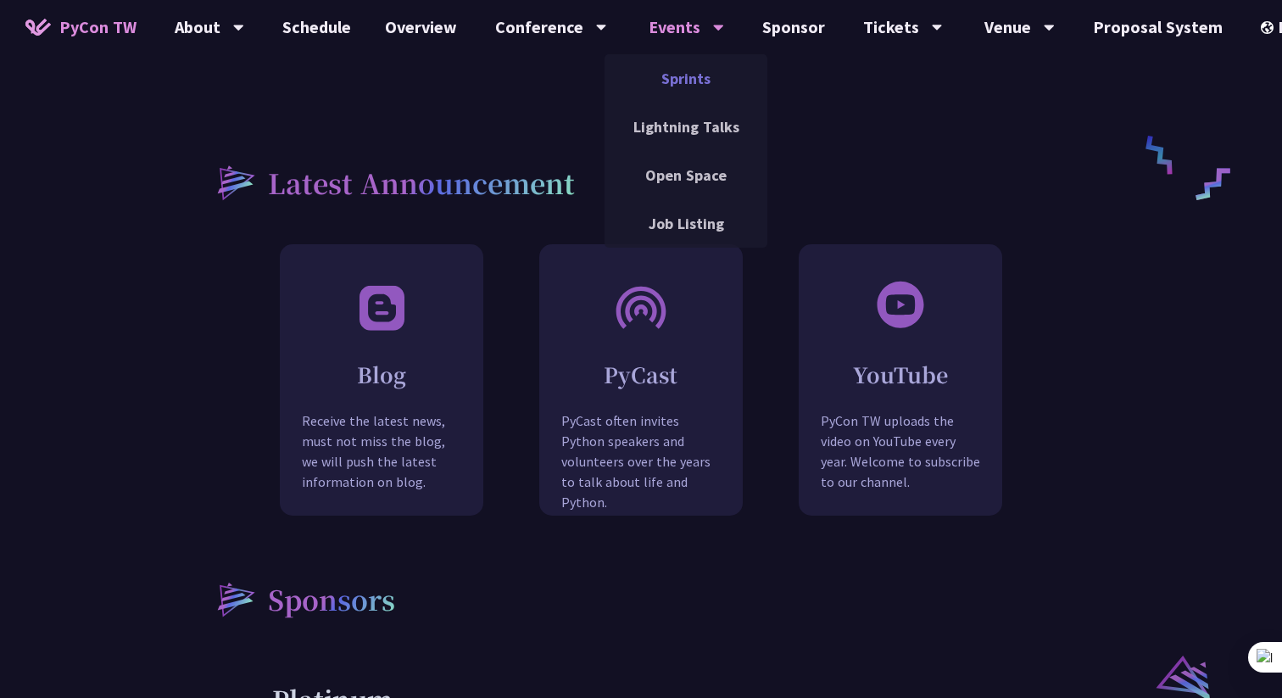
click at [673, 65] on link "Sprints" at bounding box center [686, 79] width 163 height 40
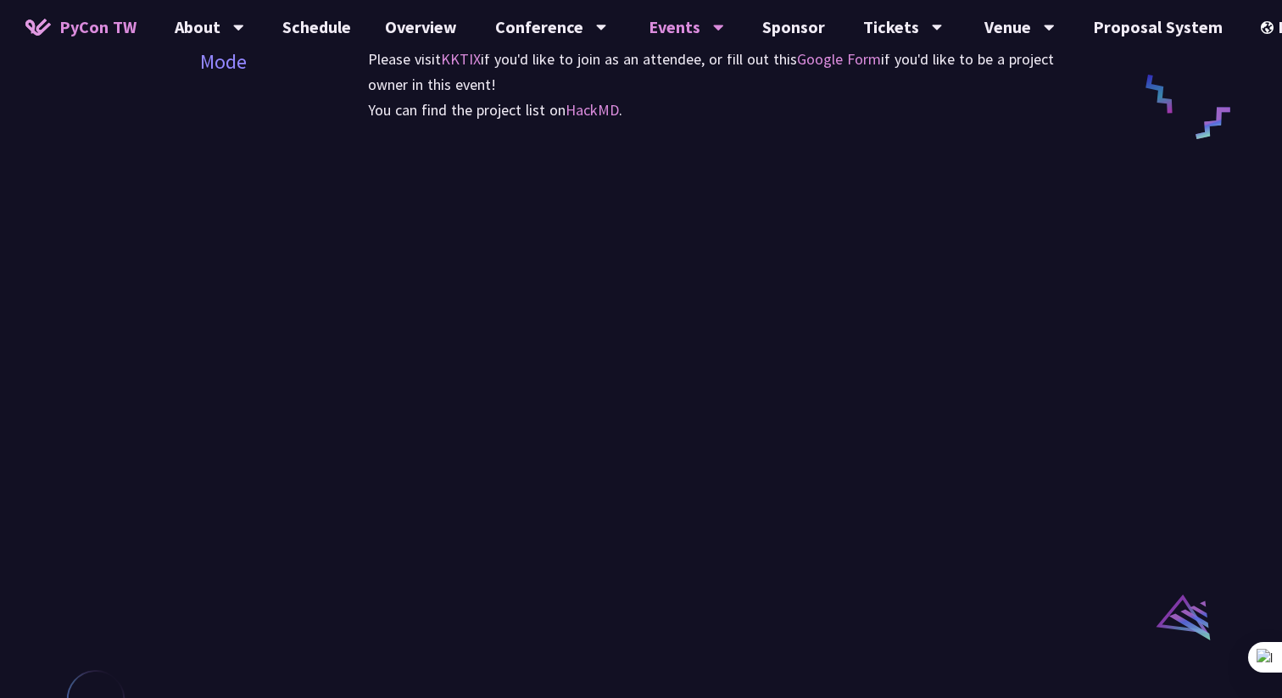
scroll to position [994, 0]
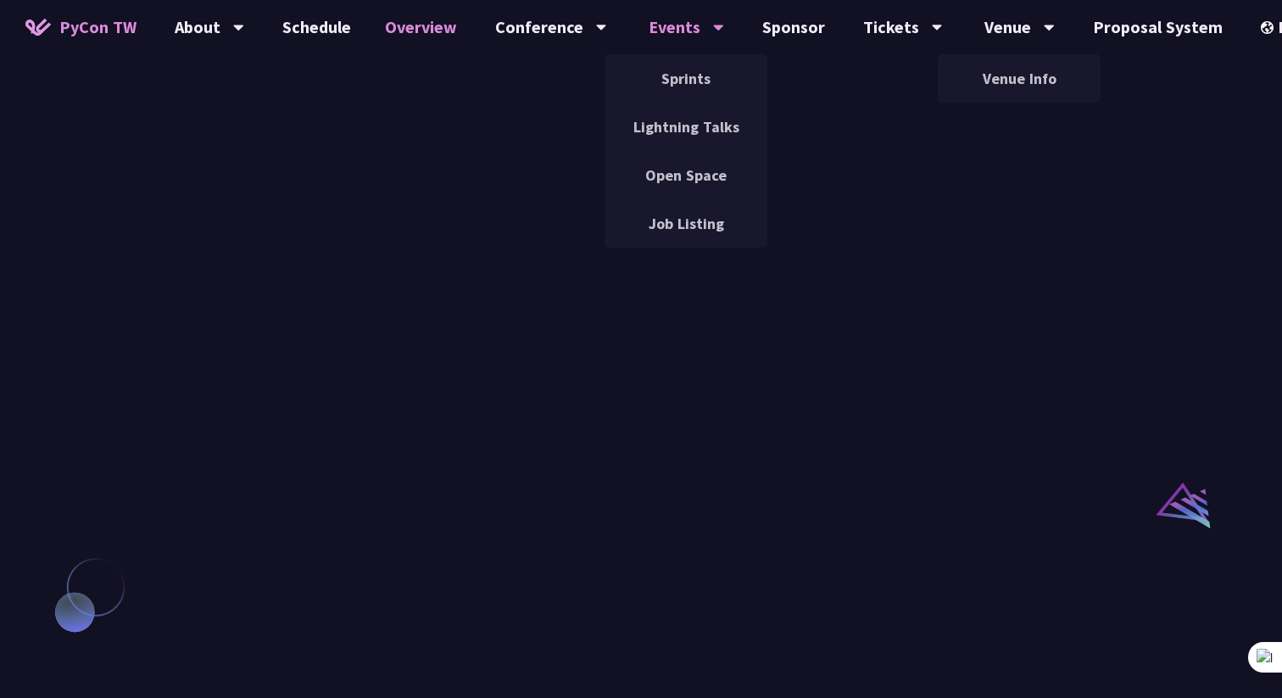
click at [417, 34] on link "Overview" at bounding box center [421, 27] width 106 height 54
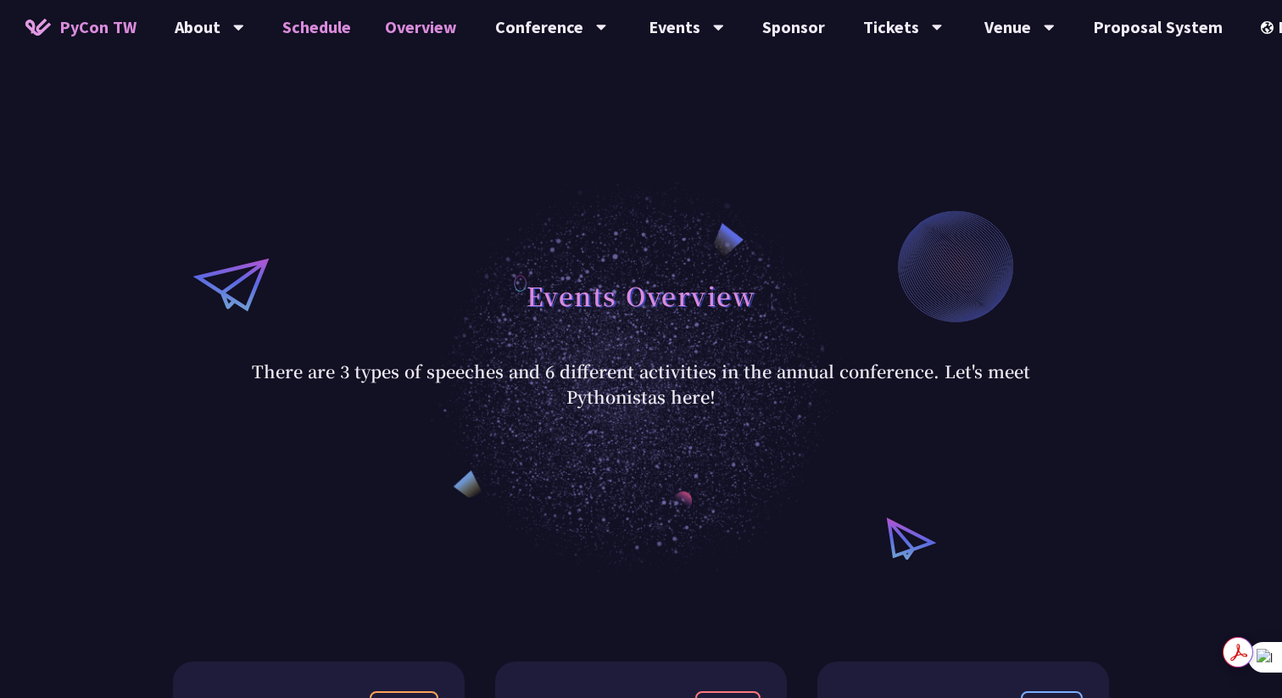
click at [304, 31] on link "Schedule" at bounding box center [316, 27] width 103 height 54
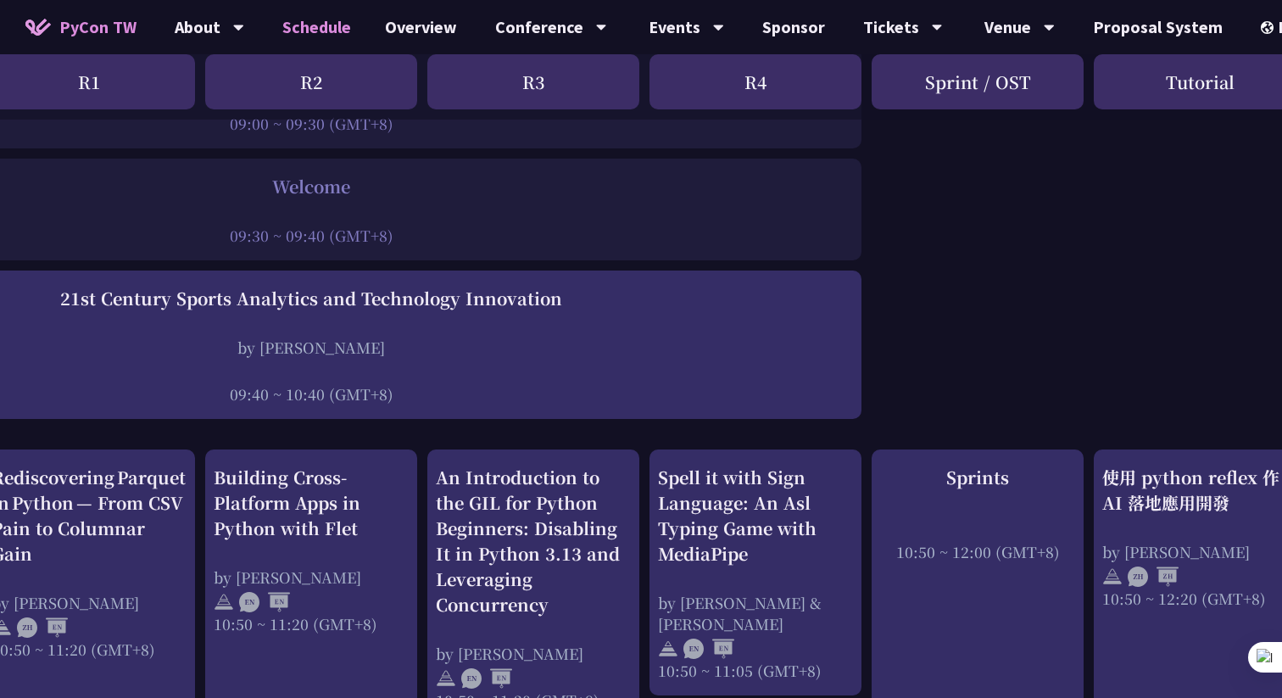
scroll to position [93, 256]
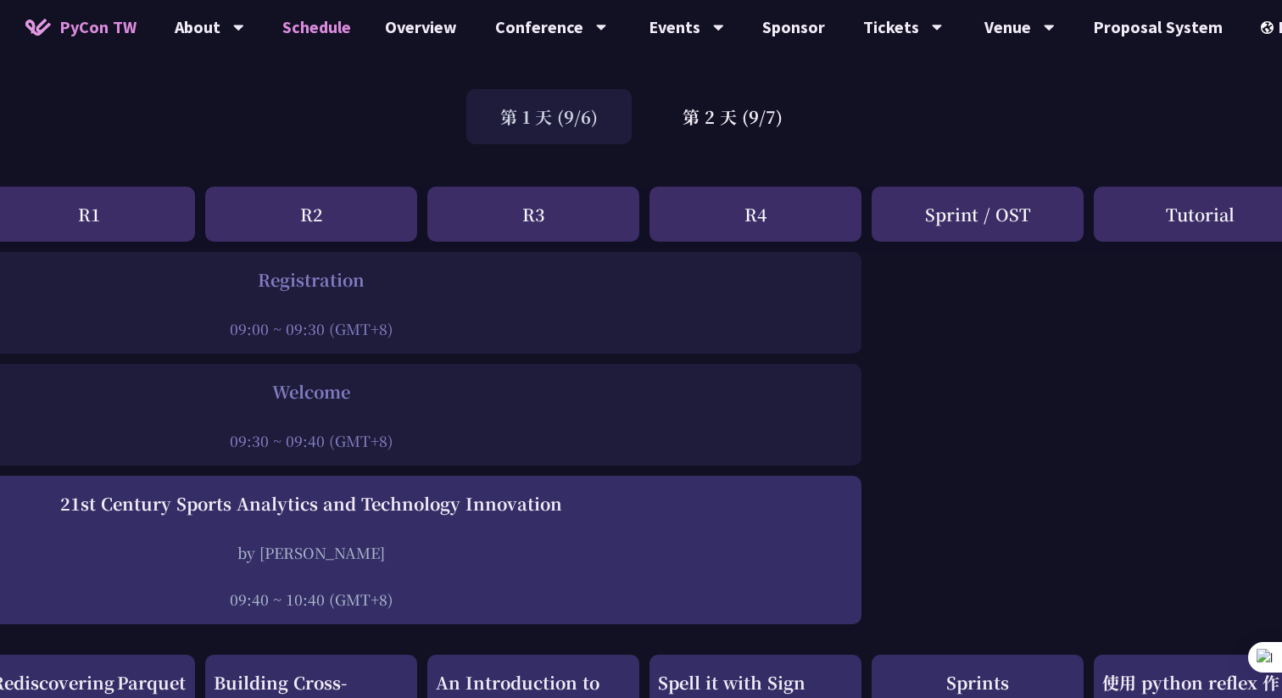
click at [510, 223] on div "R3" at bounding box center [533, 214] width 212 height 55
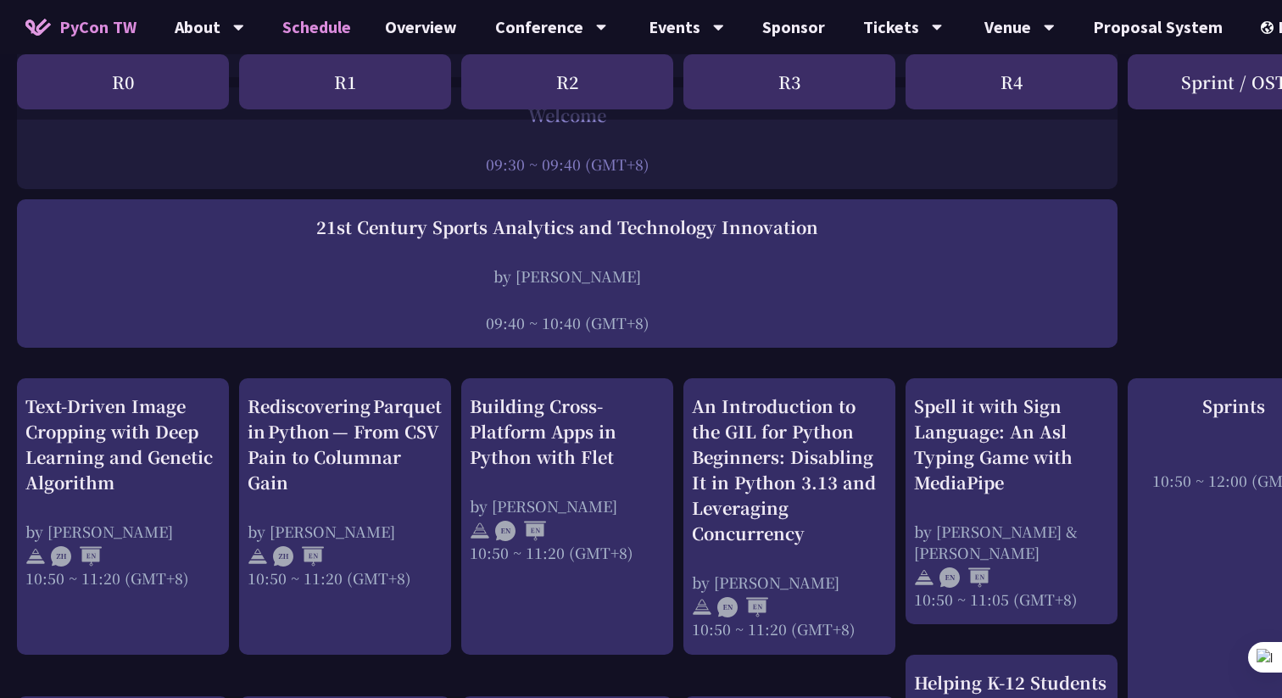
scroll to position [0, 0]
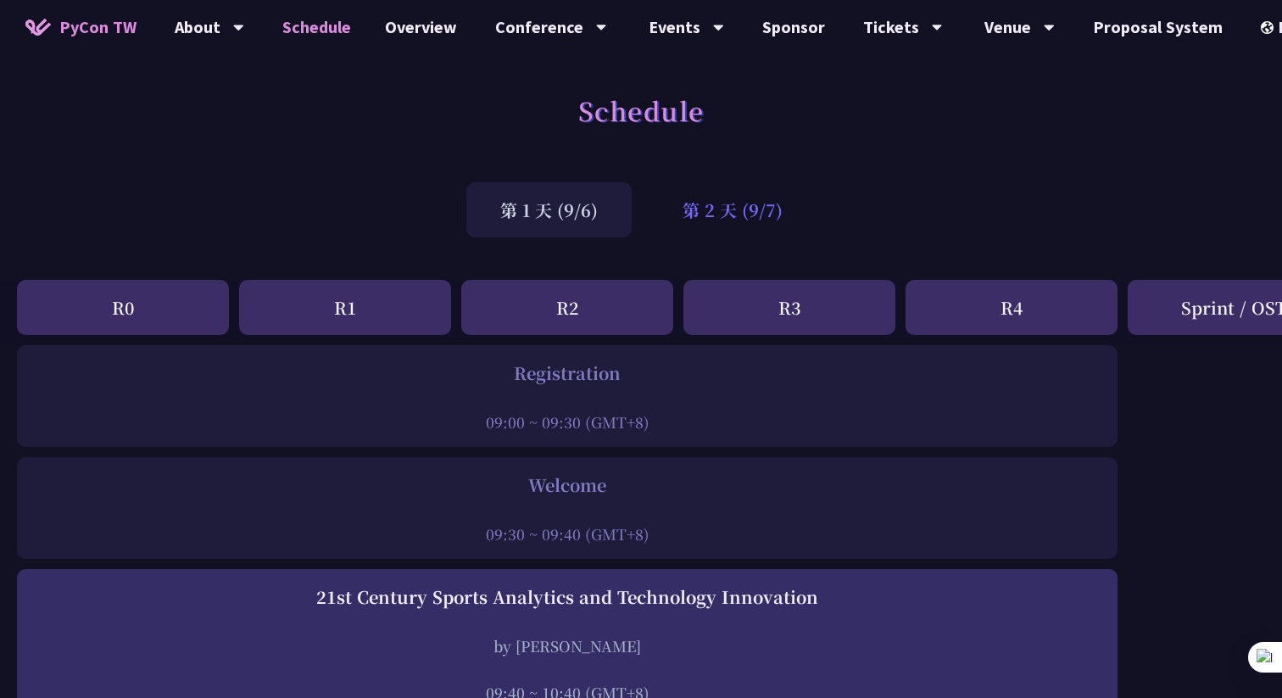
click at [729, 211] on div "第 2 天 (9/7)" at bounding box center [733, 209] width 168 height 55
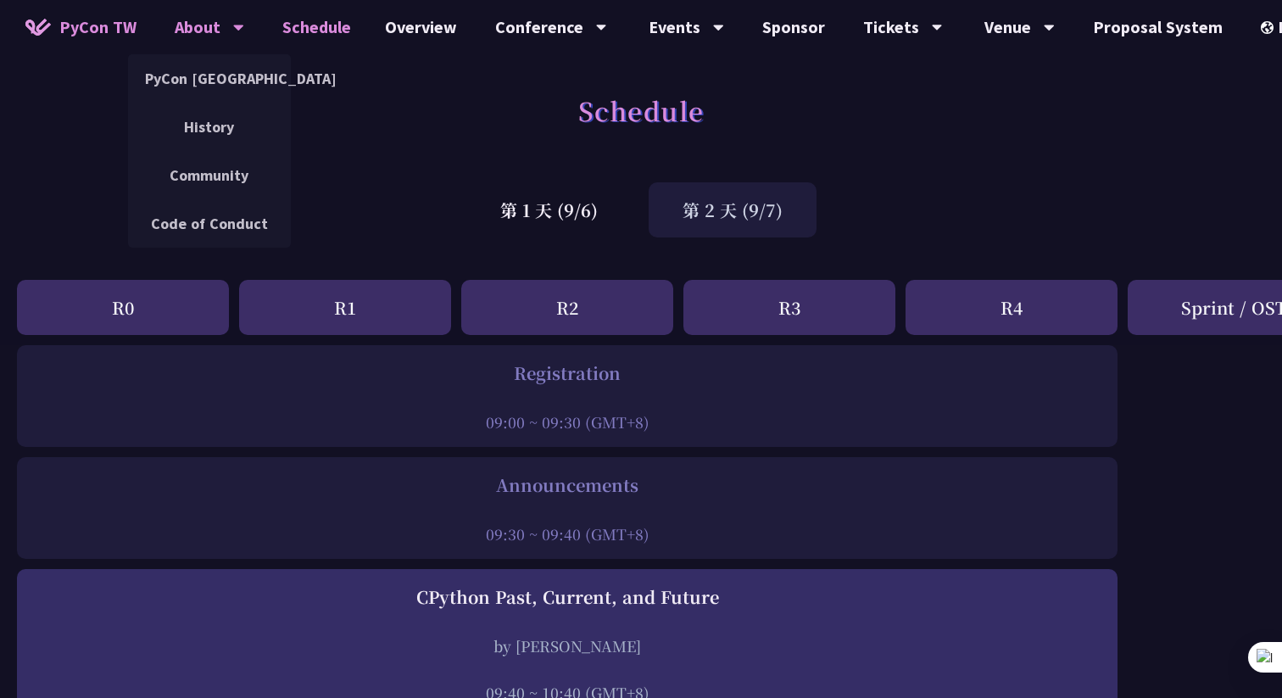
click at [212, 31] on div "About" at bounding box center [210, 27] width 70 height 54
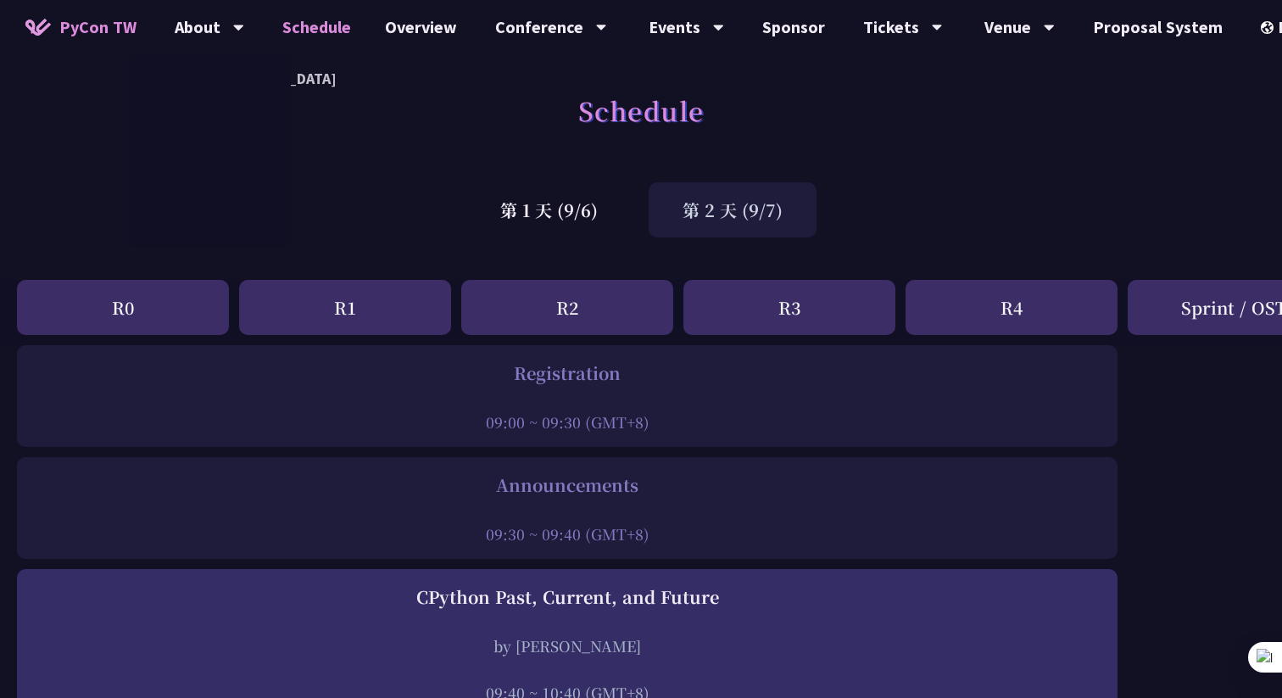
click at [358, 39] on link "Schedule" at bounding box center [316, 27] width 103 height 54
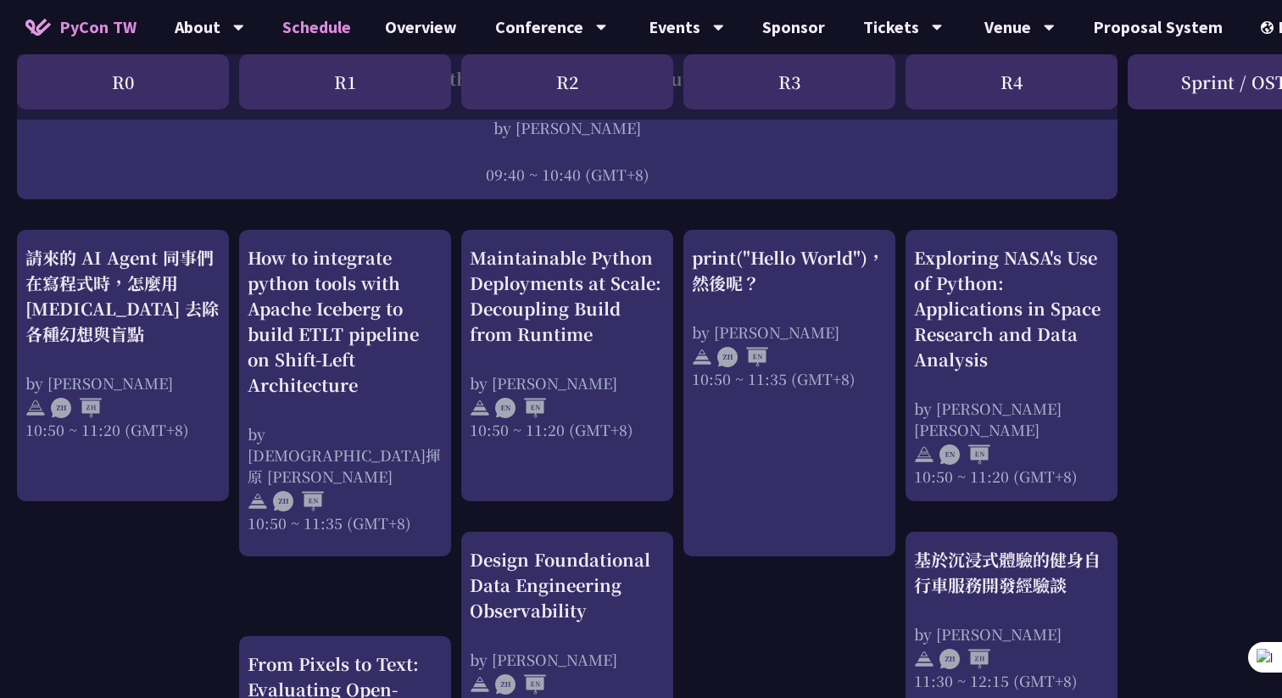
scroll to position [185, 0]
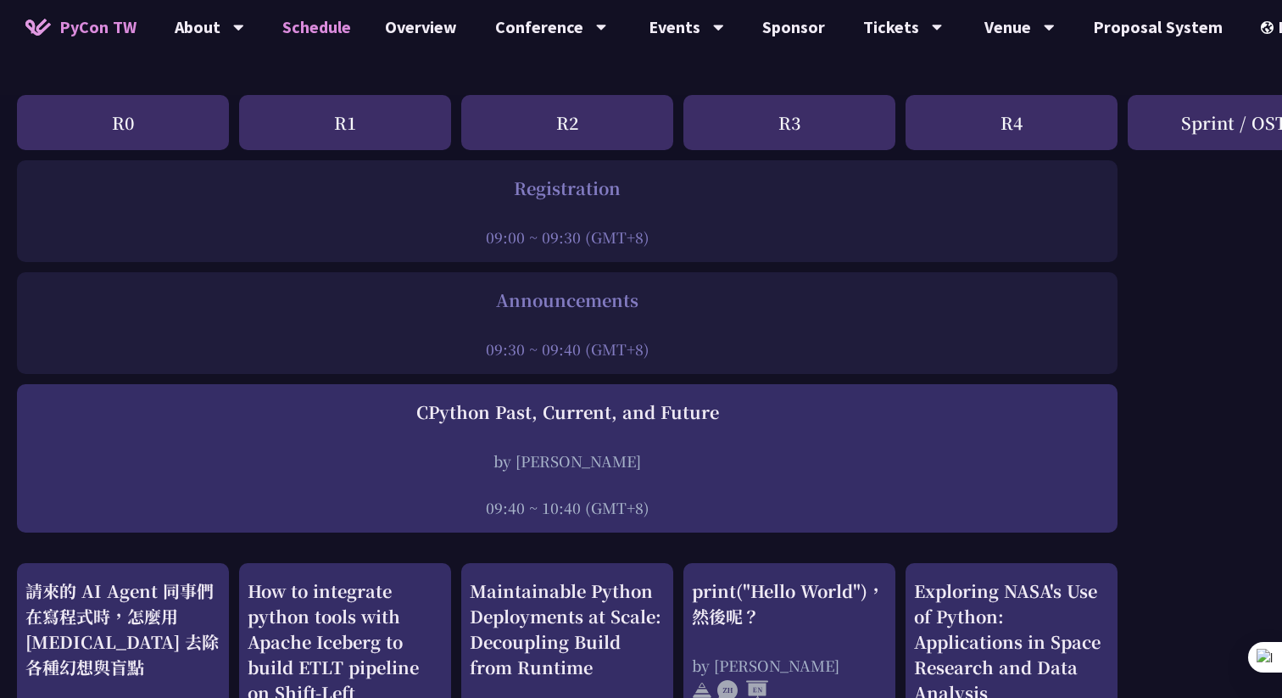
click at [89, 31] on span "PyCon TW" at bounding box center [97, 26] width 77 height 25
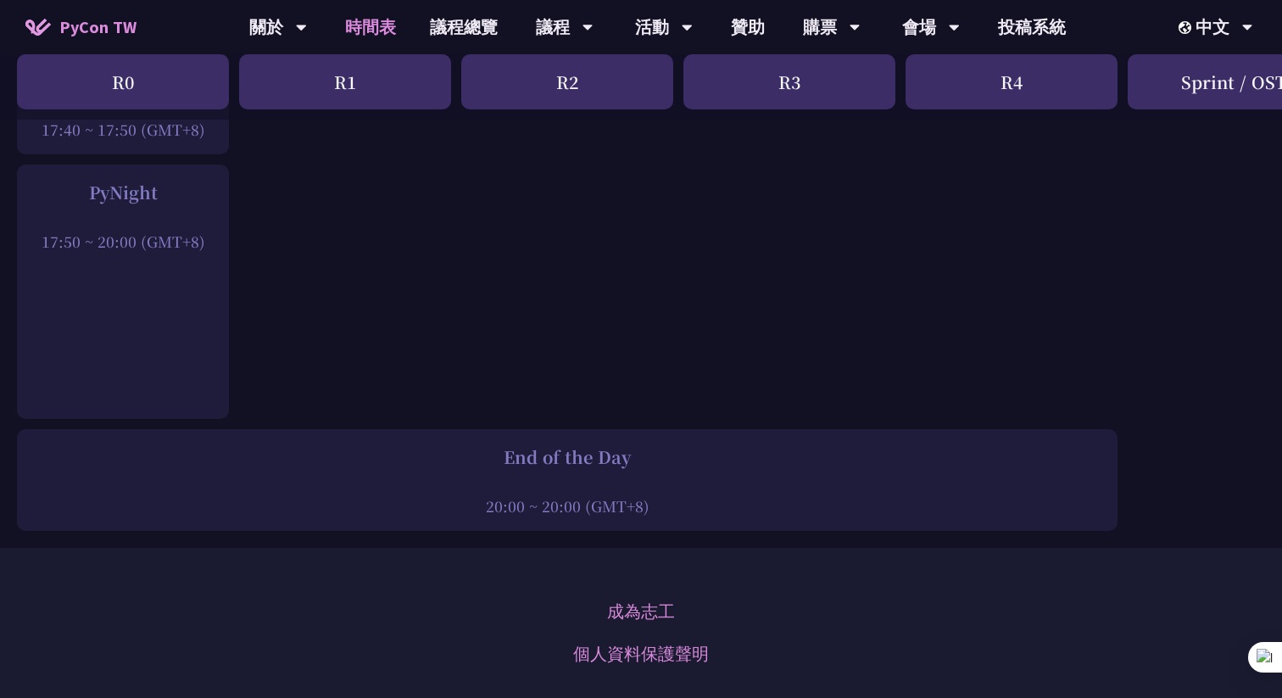
scroll to position [2563, 0]
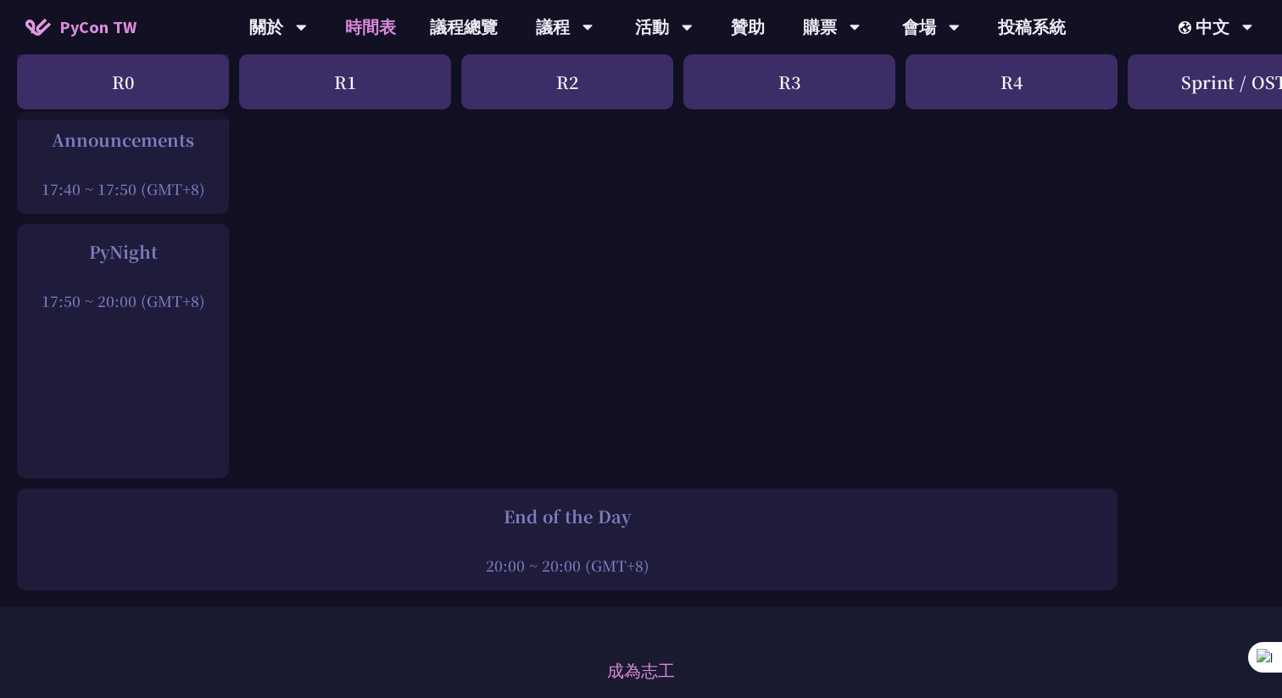
click at [142, 241] on div "PyNight" at bounding box center [122, 251] width 195 height 25
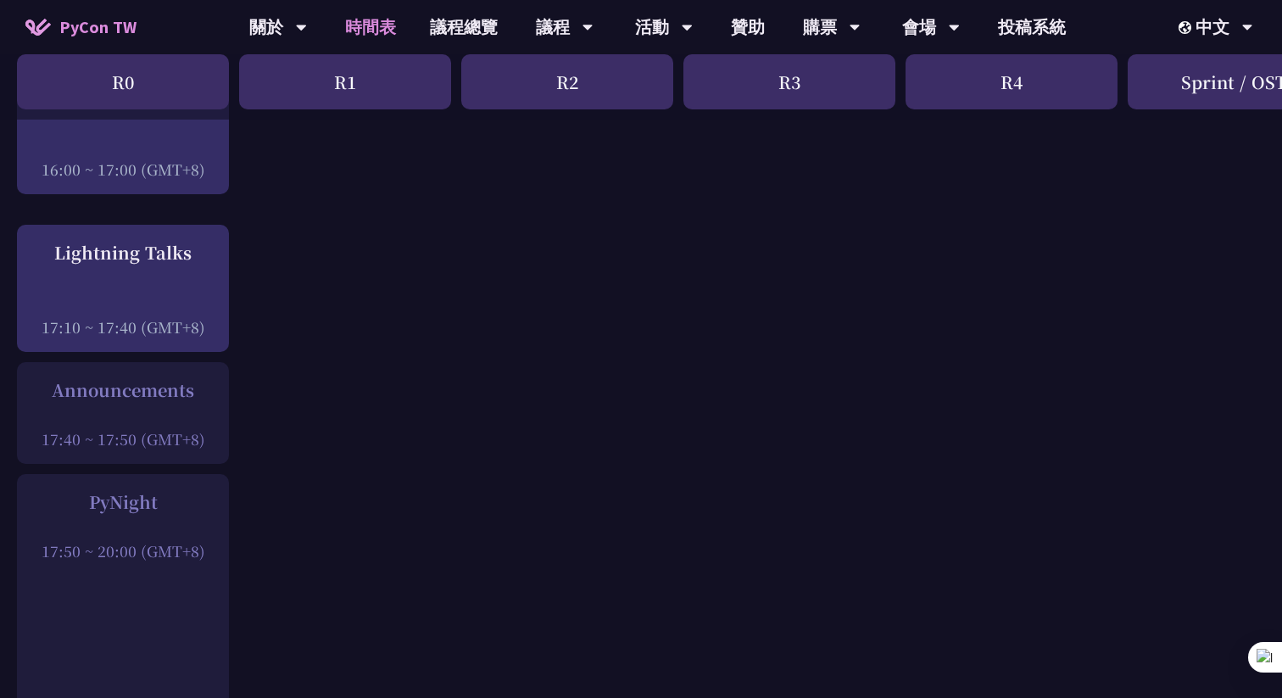
scroll to position [2425, 0]
